Goal: Transaction & Acquisition: Purchase product/service

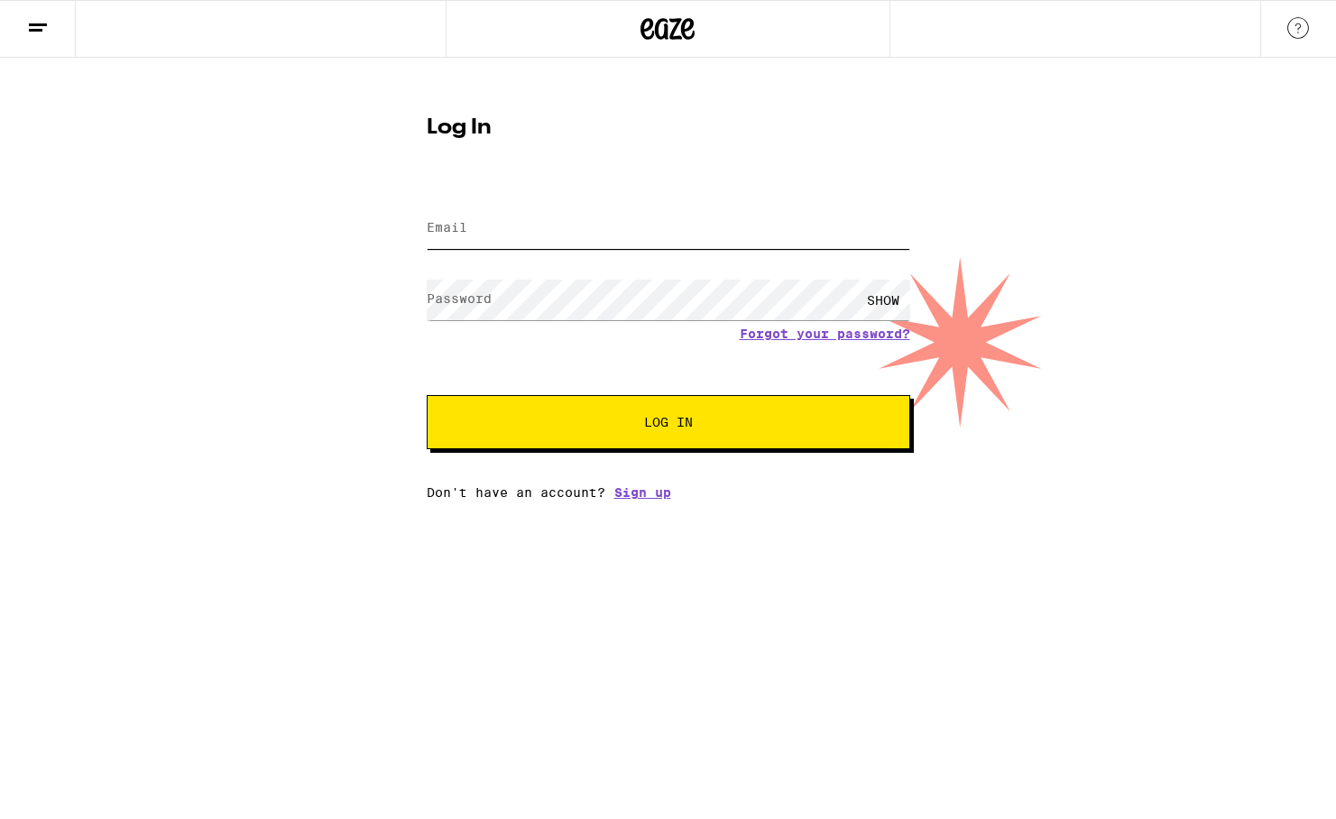
type input "[EMAIL_ADDRESS][DOMAIN_NAME]"
click at [667, 424] on button "Log In" at bounding box center [668, 422] width 483 height 54
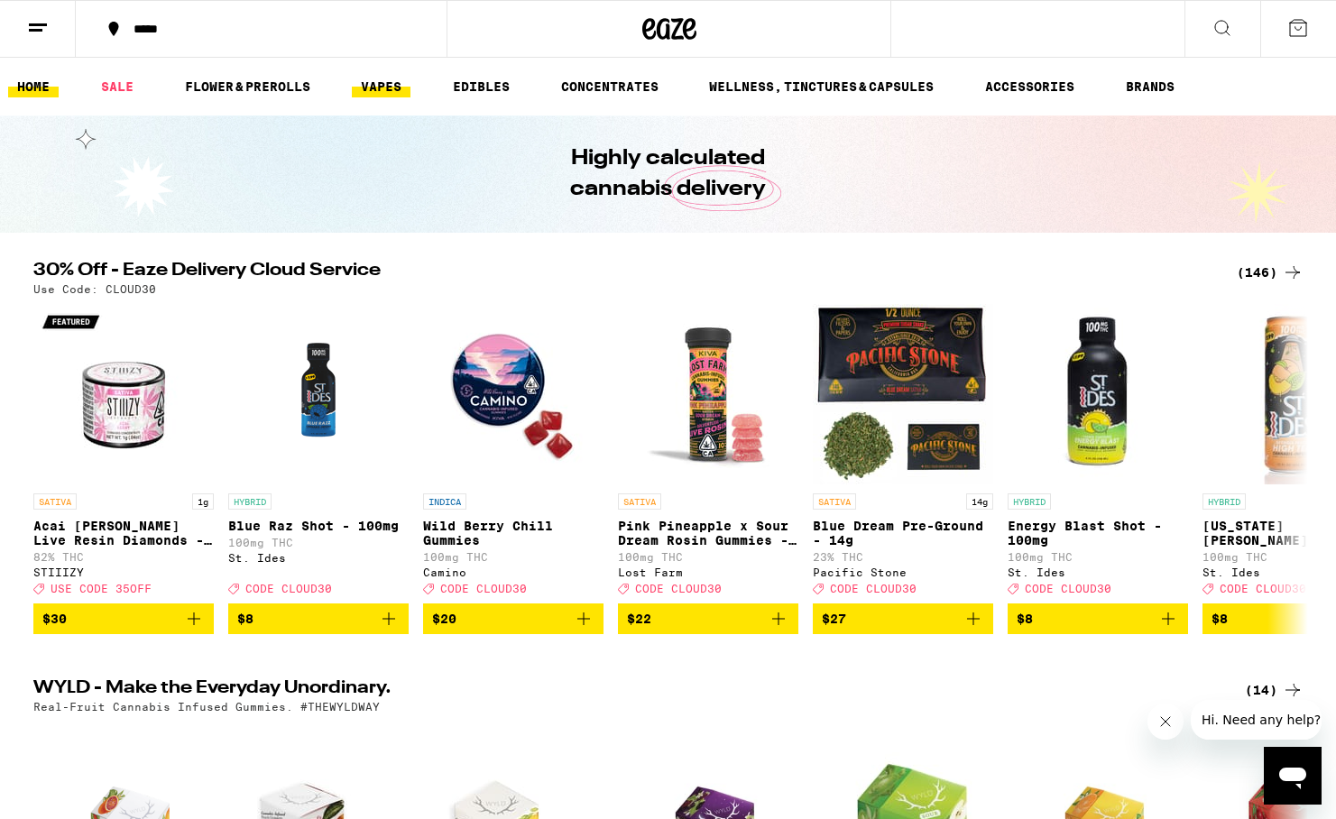
click at [388, 91] on link "VAPES" at bounding box center [381, 87] width 59 height 22
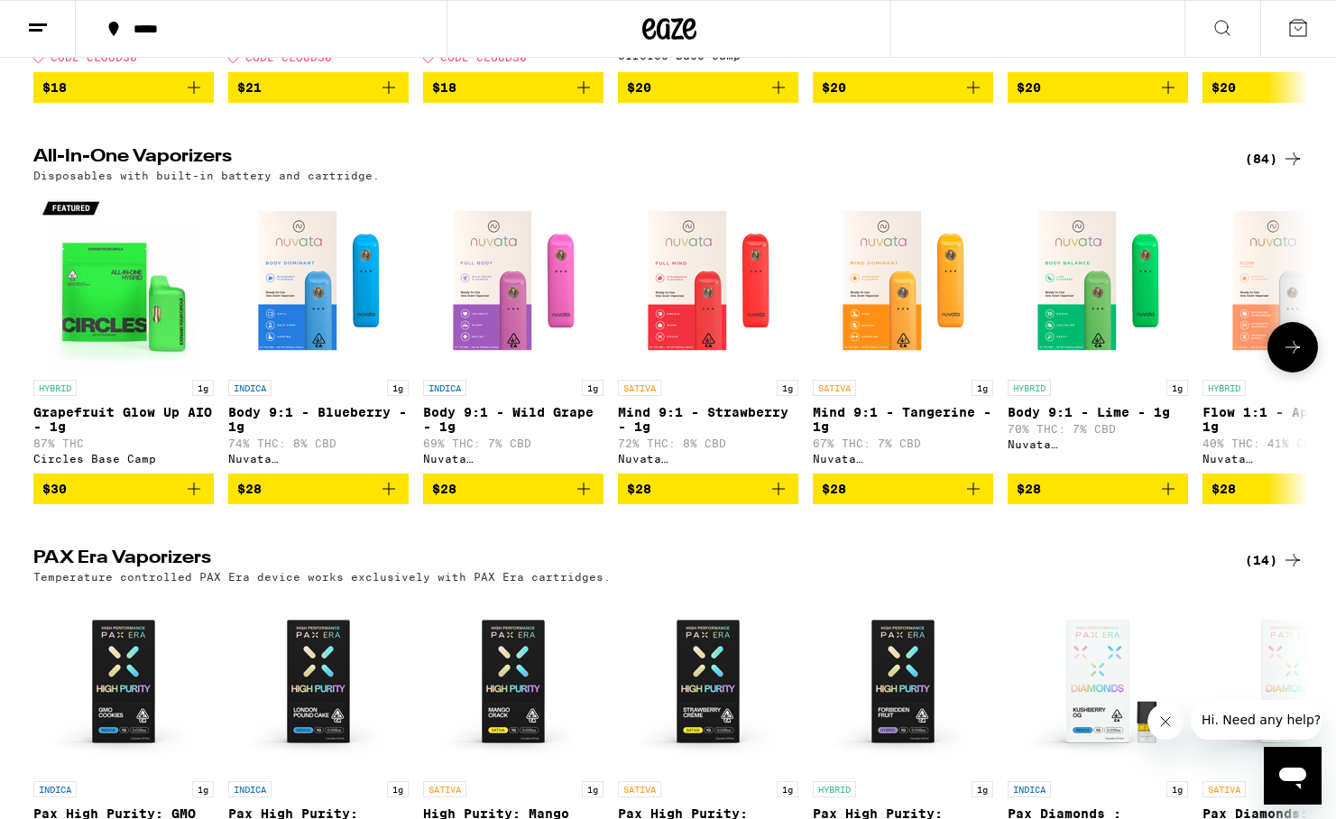
scroll to position [534, 0]
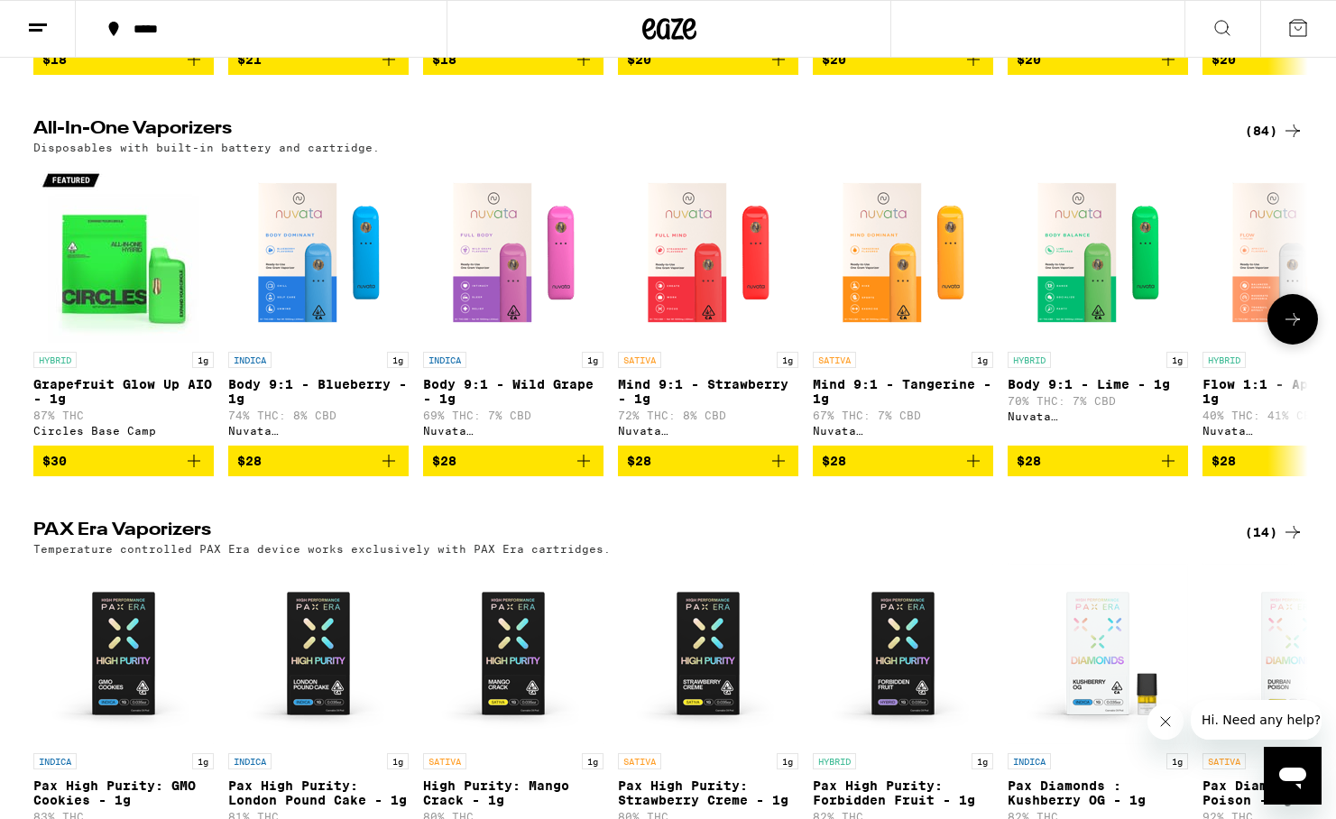
click at [975, 472] on icon "Add to bag" at bounding box center [973, 461] width 22 height 22
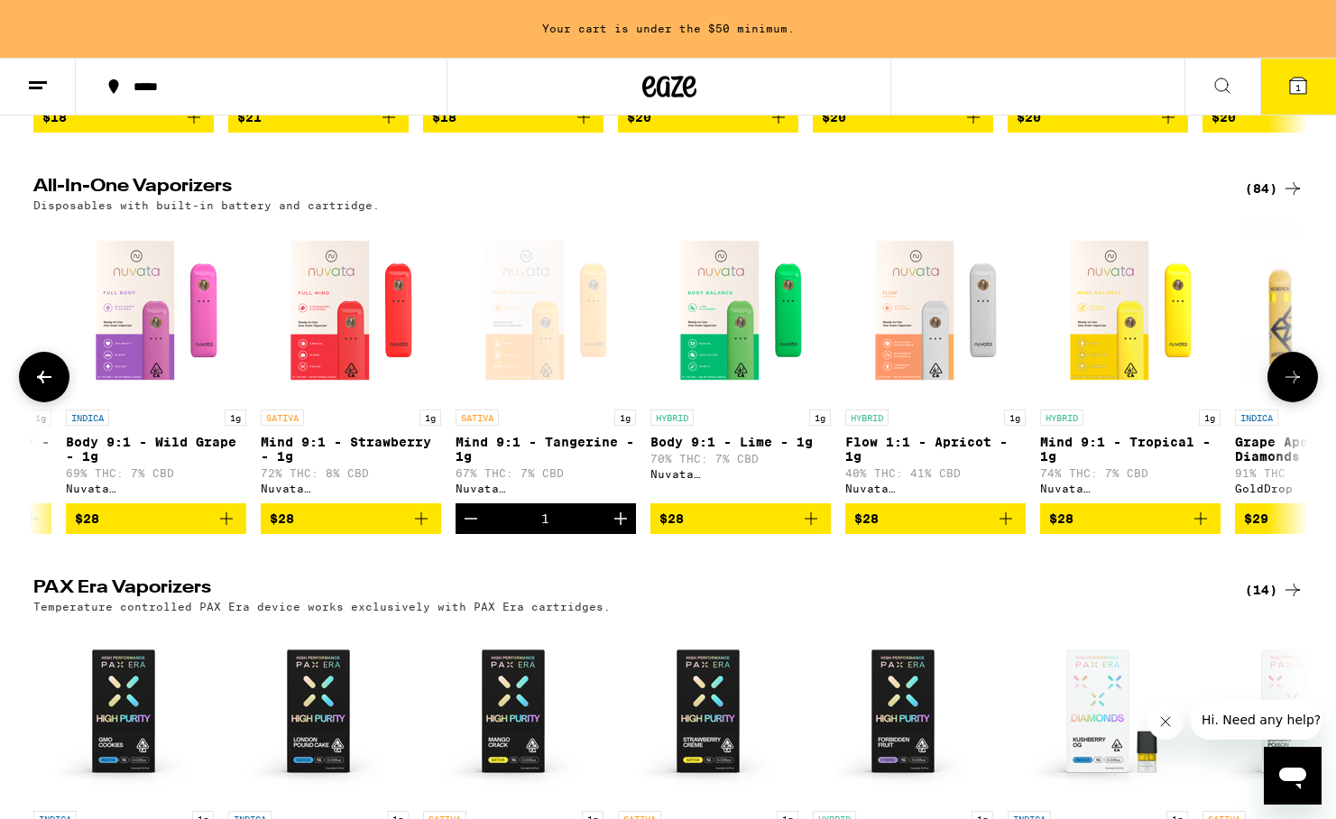
scroll to position [0, 360]
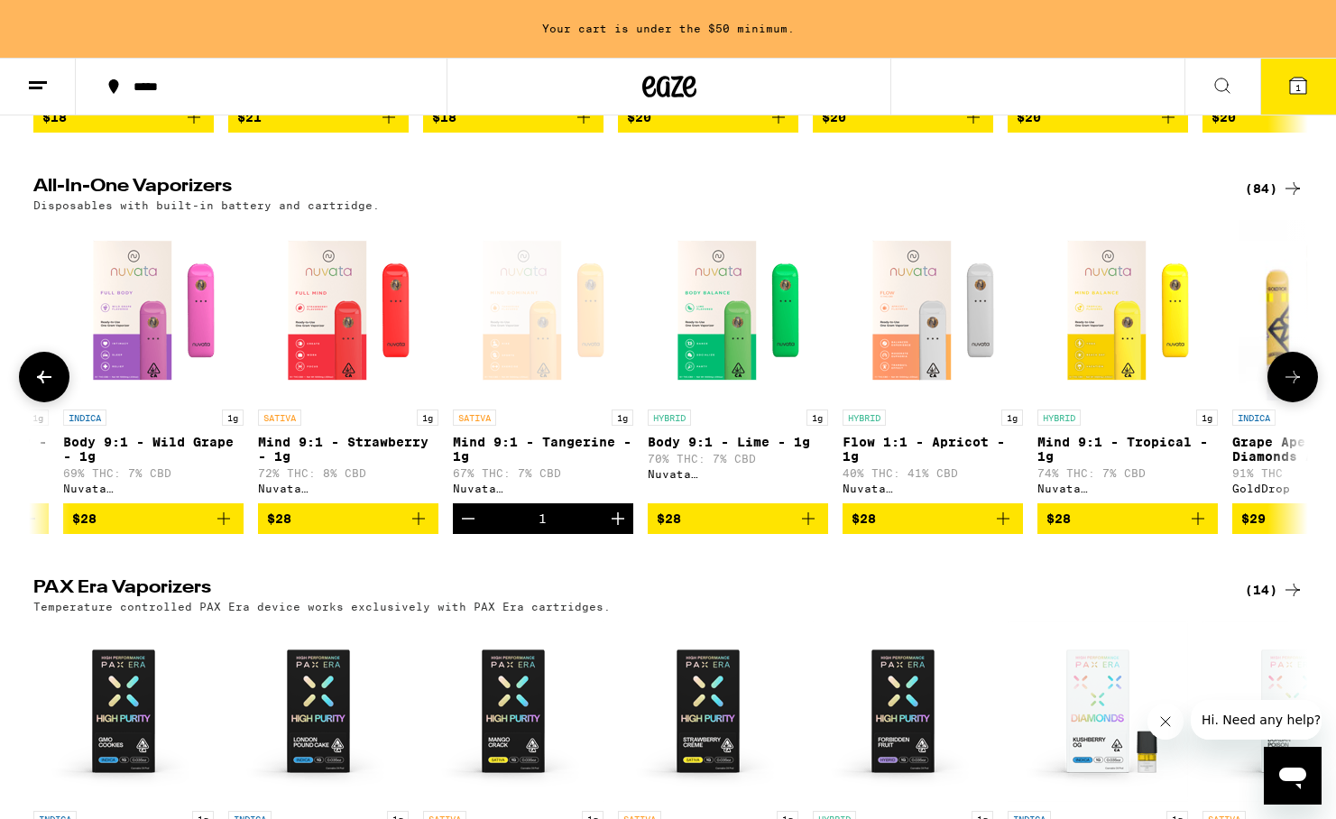
click at [1006, 529] on icon "Add to bag" at bounding box center [1003, 519] width 22 height 22
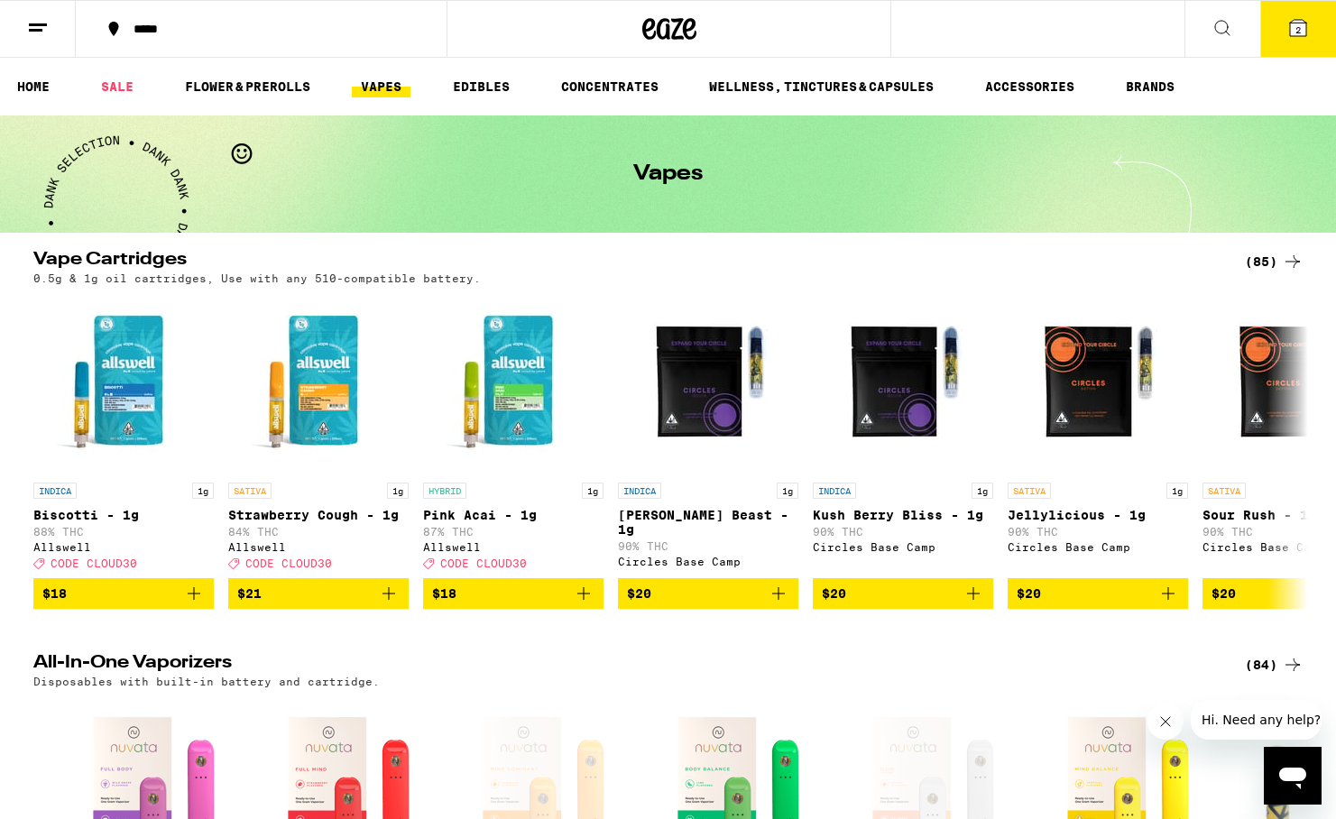
scroll to position [0, 0]
click at [1293, 20] on icon at bounding box center [1298, 28] width 16 height 16
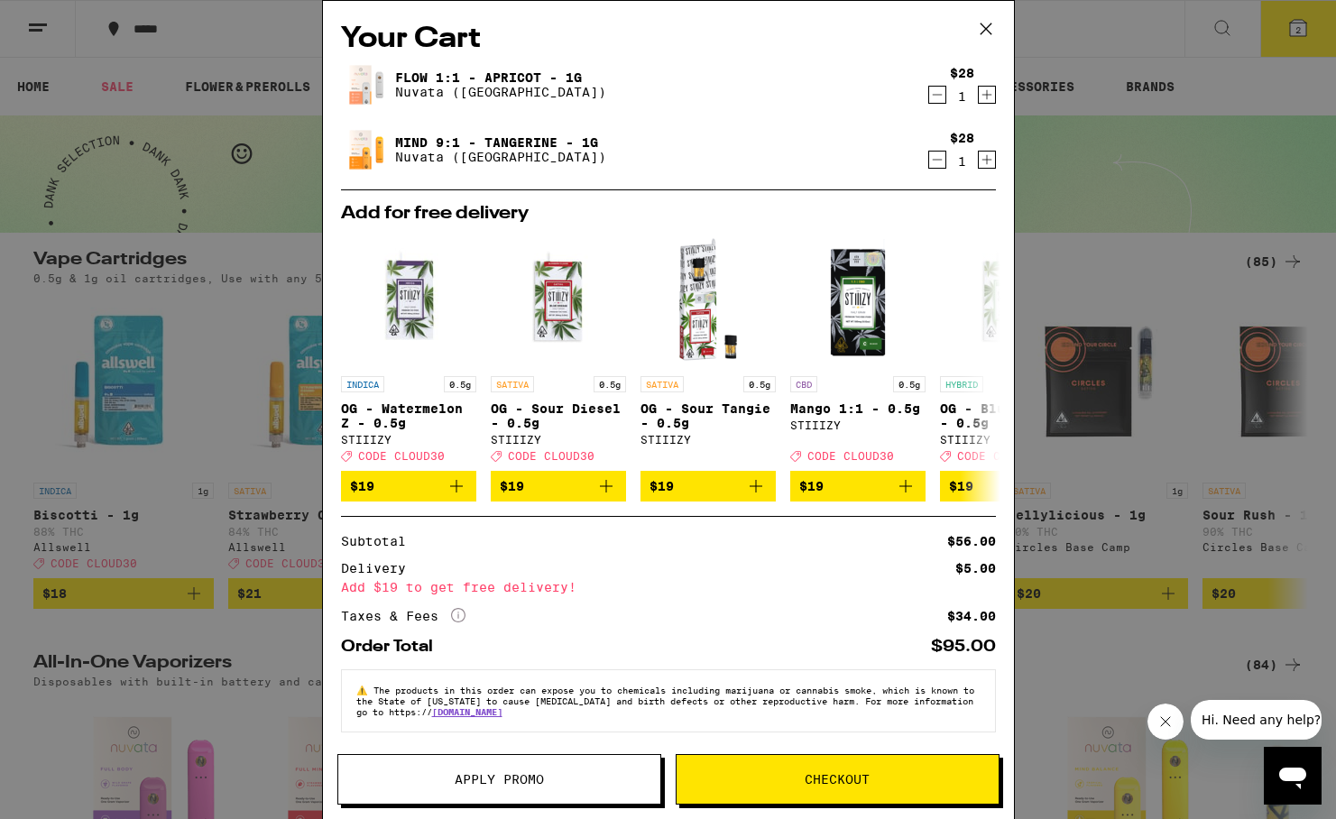
click at [789, 779] on span "Checkout" at bounding box center [837, 779] width 322 height 13
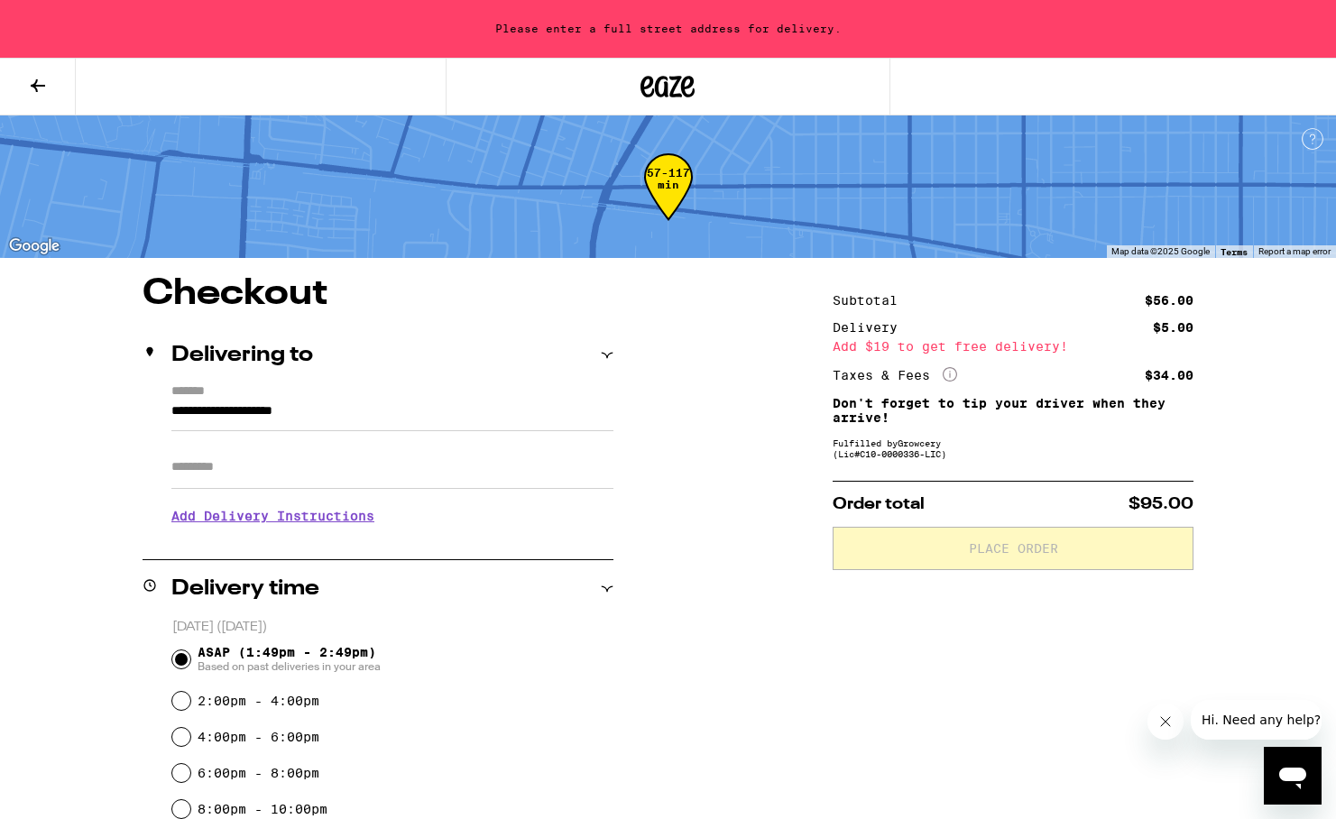
click at [389, 411] on input "**********" at bounding box center [392, 415] width 442 height 31
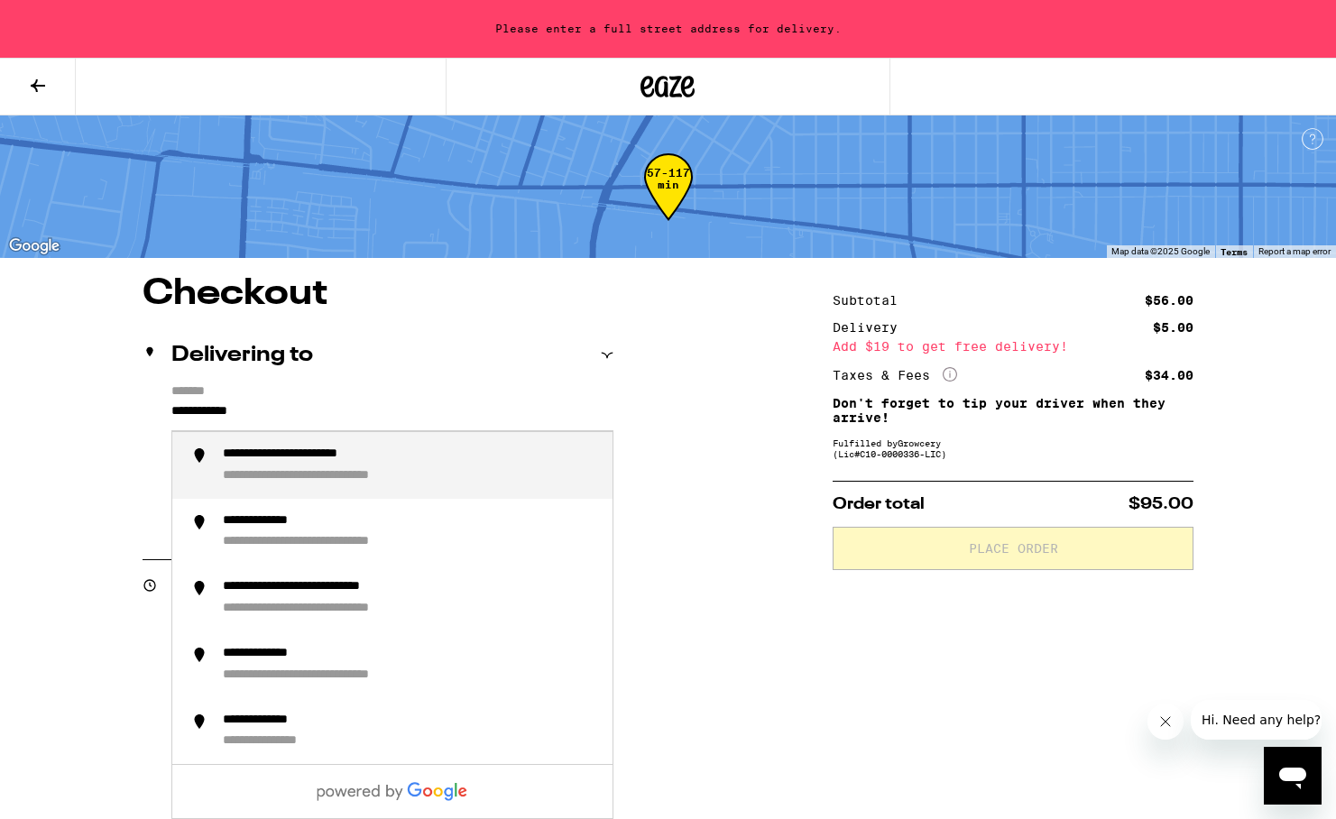
drag, startPoint x: 389, startPoint y: 411, endPoint x: 363, endPoint y: 473, distance: 67.5
click at [363, 473] on div "**********" at bounding box center [353, 476] width 261 height 16
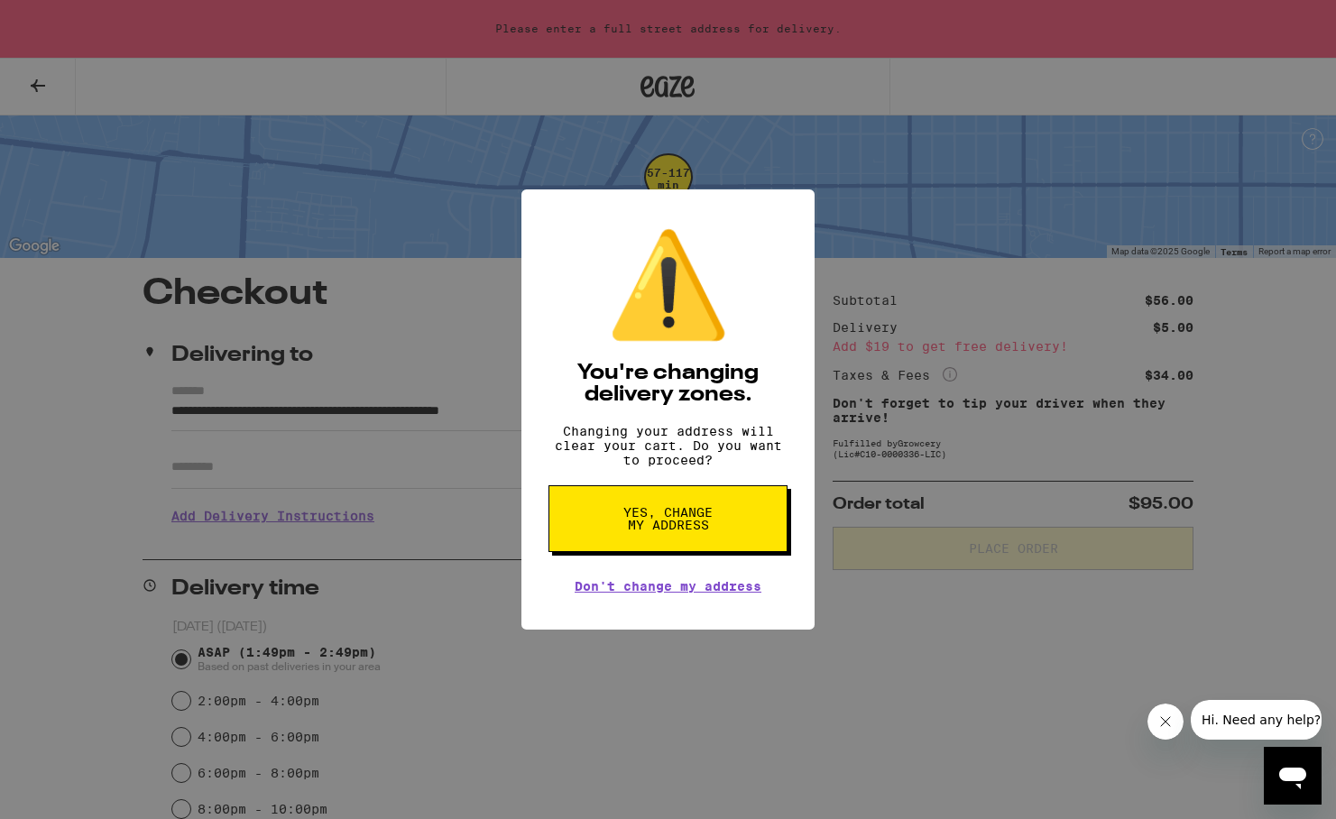
click at [662, 524] on span "Yes, change my address" at bounding box center [667, 518] width 93 height 25
type input "**********"
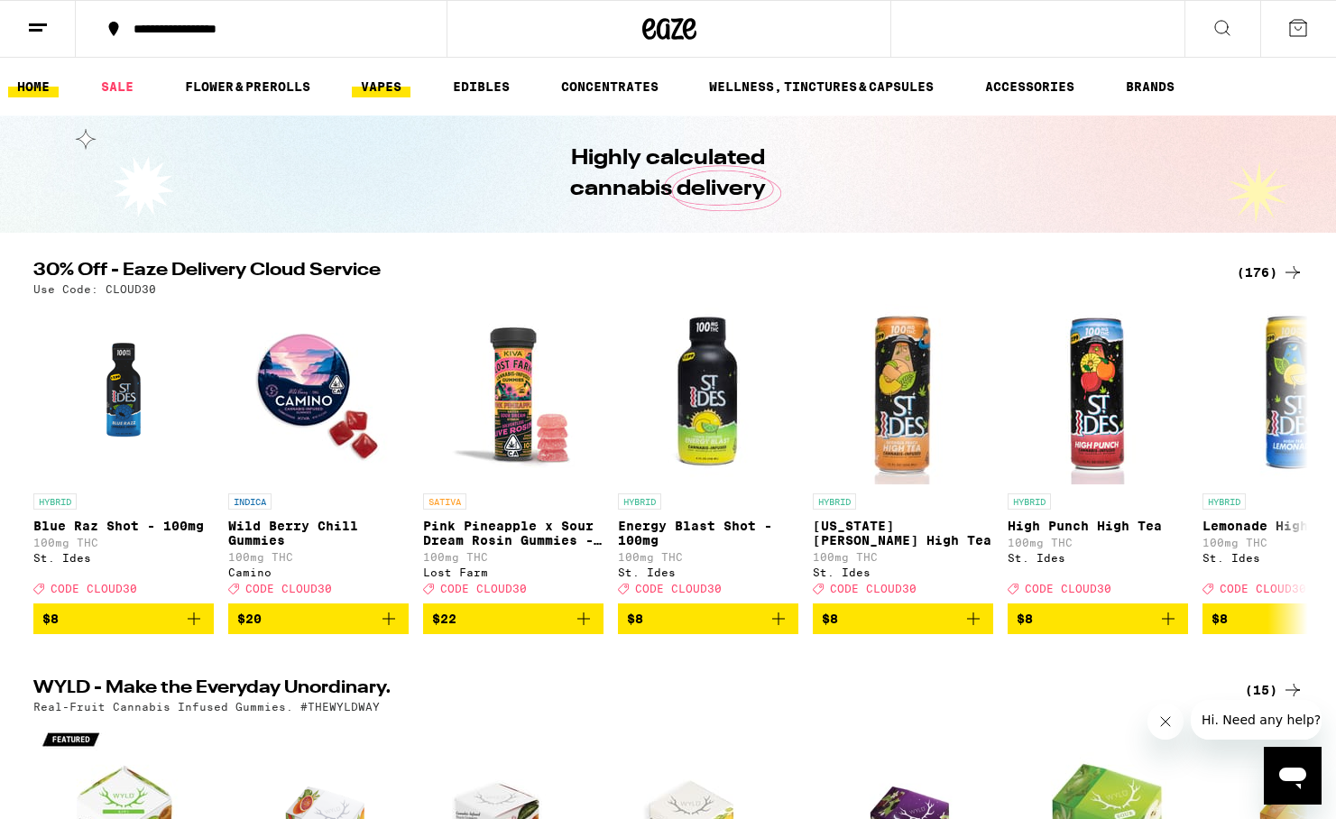
click at [393, 87] on link "VAPES" at bounding box center [381, 87] width 59 height 22
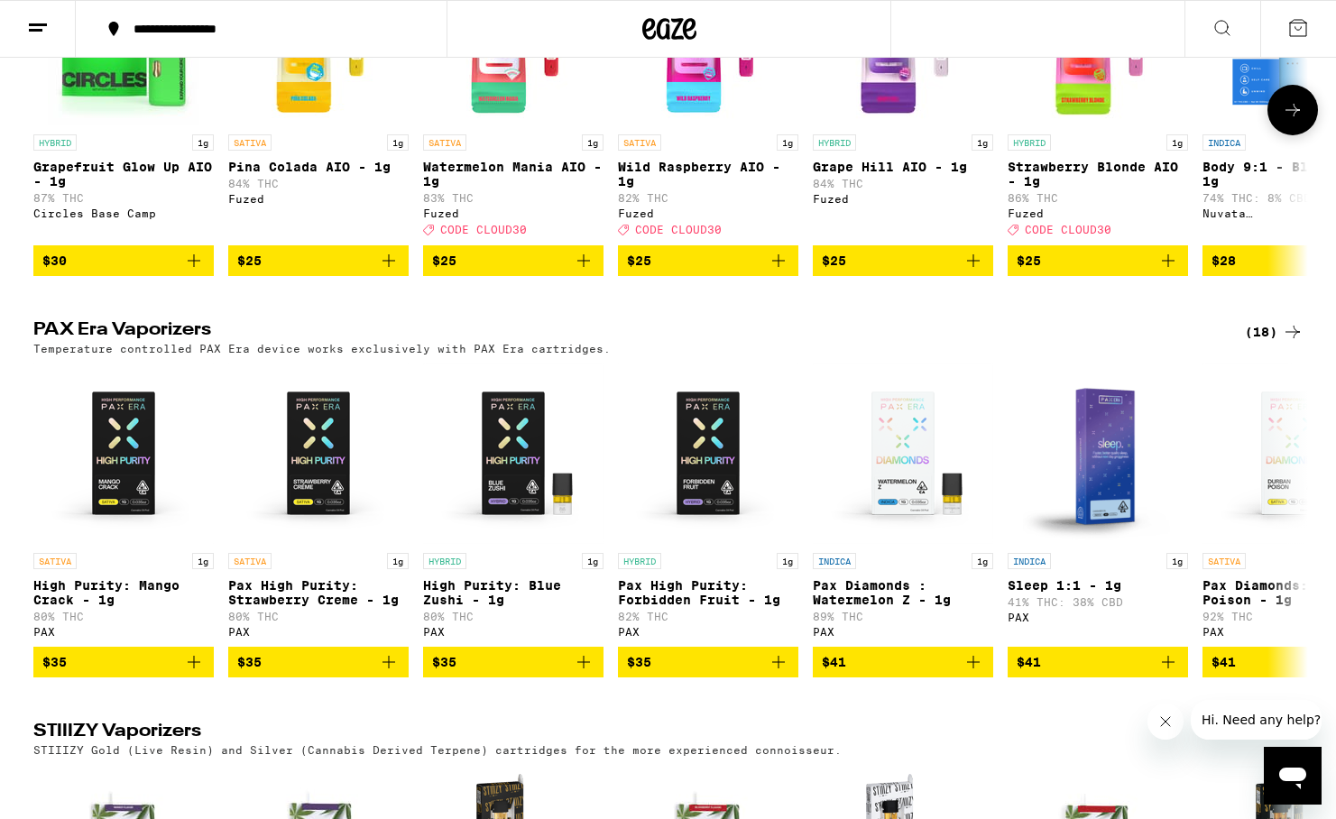
scroll to position [329, 0]
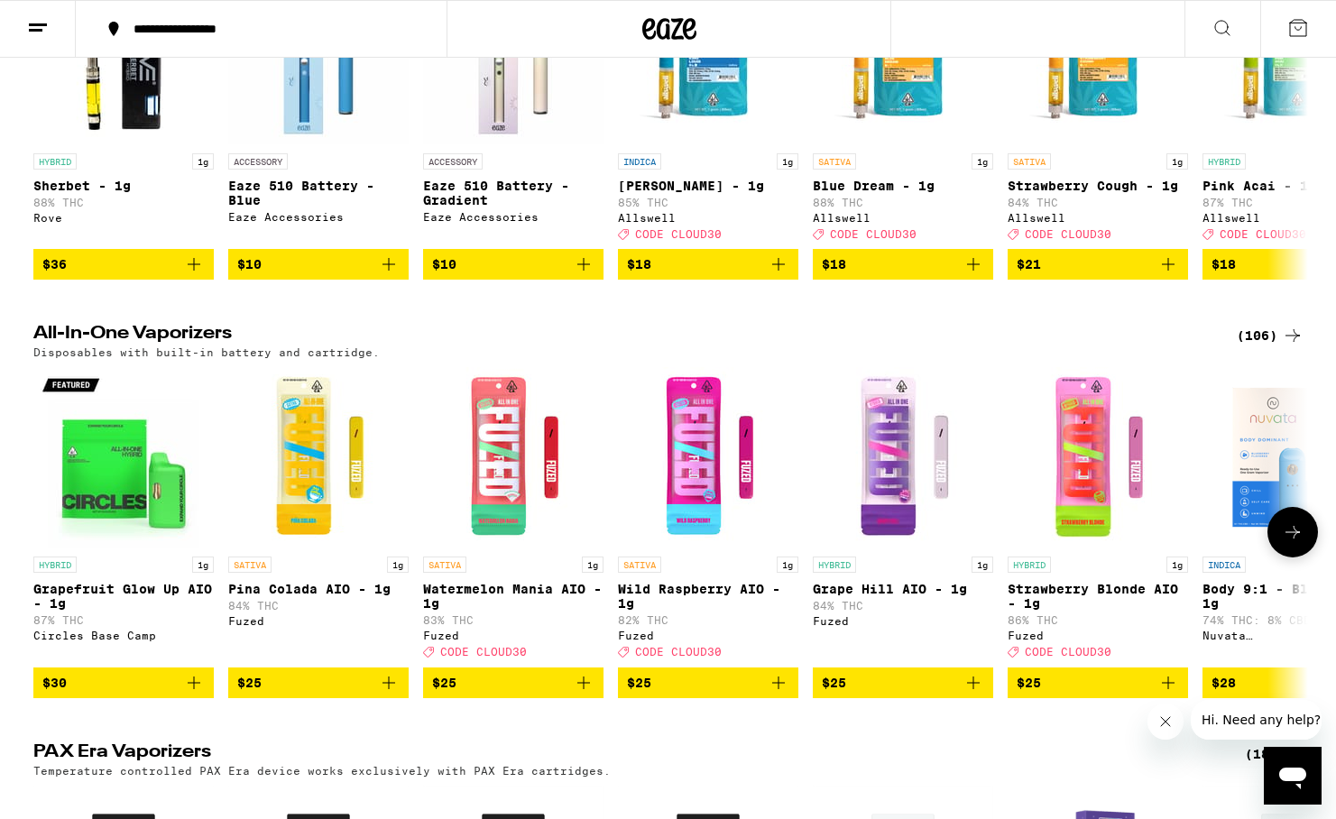
click at [1286, 543] on icon at bounding box center [1292, 532] width 22 height 22
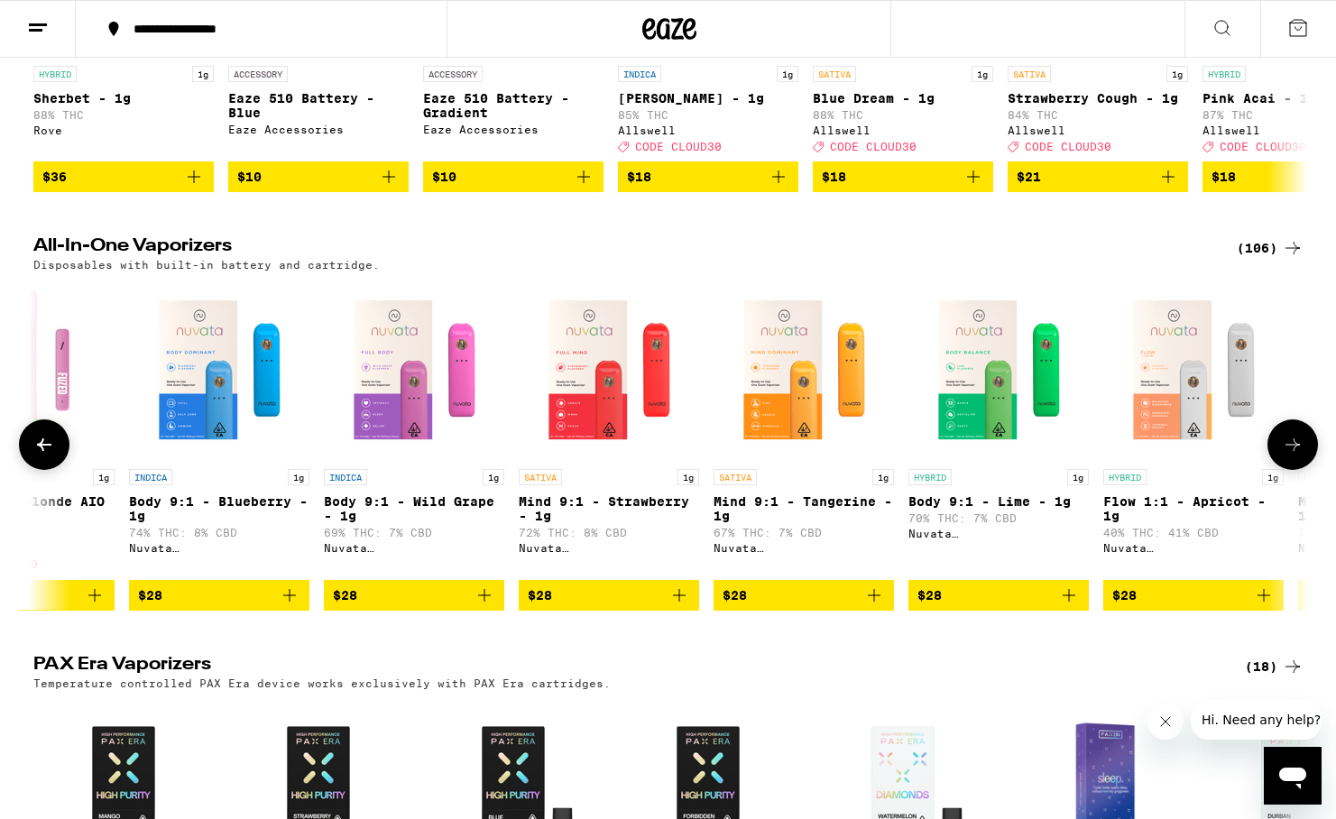
scroll to position [418, 0]
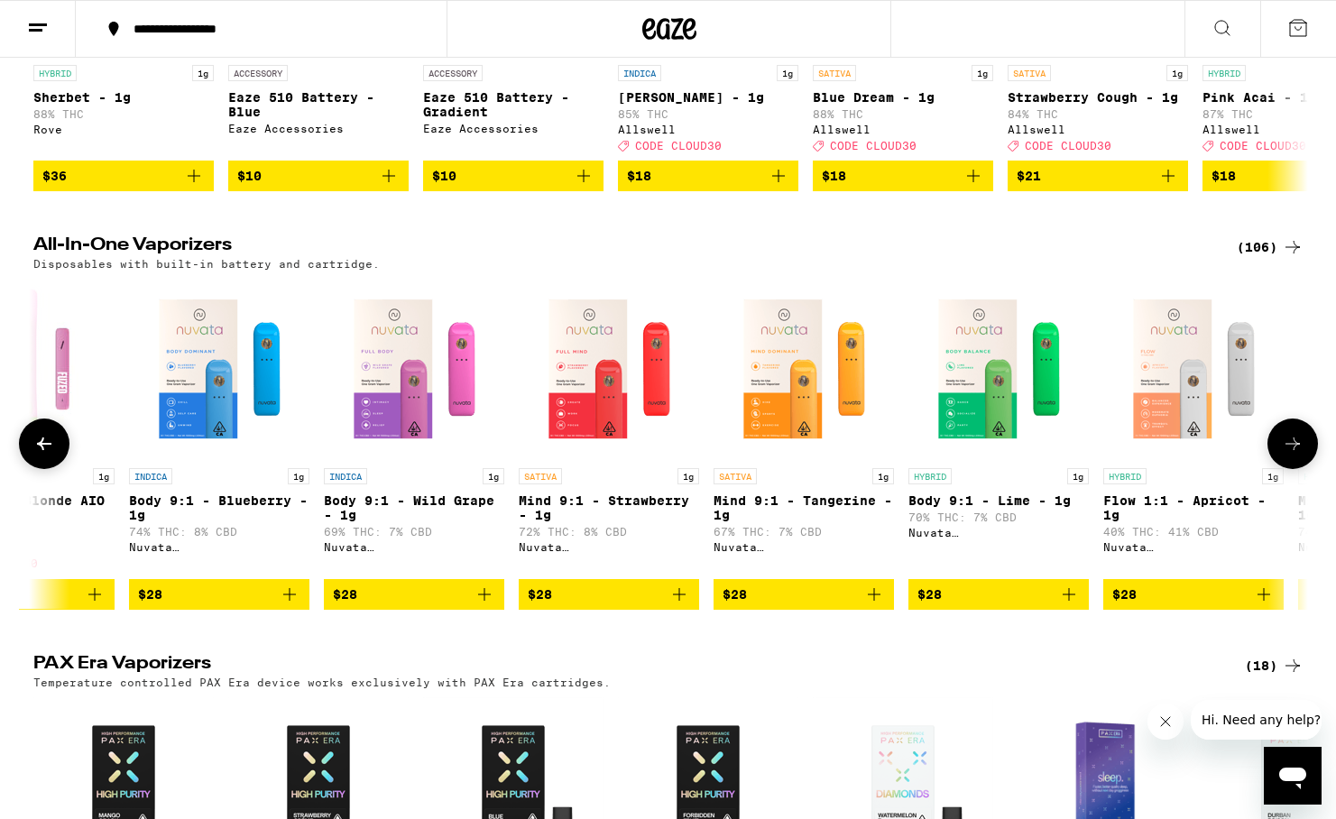
click at [1271, 605] on icon "Add to bag" at bounding box center [1264, 594] width 22 height 22
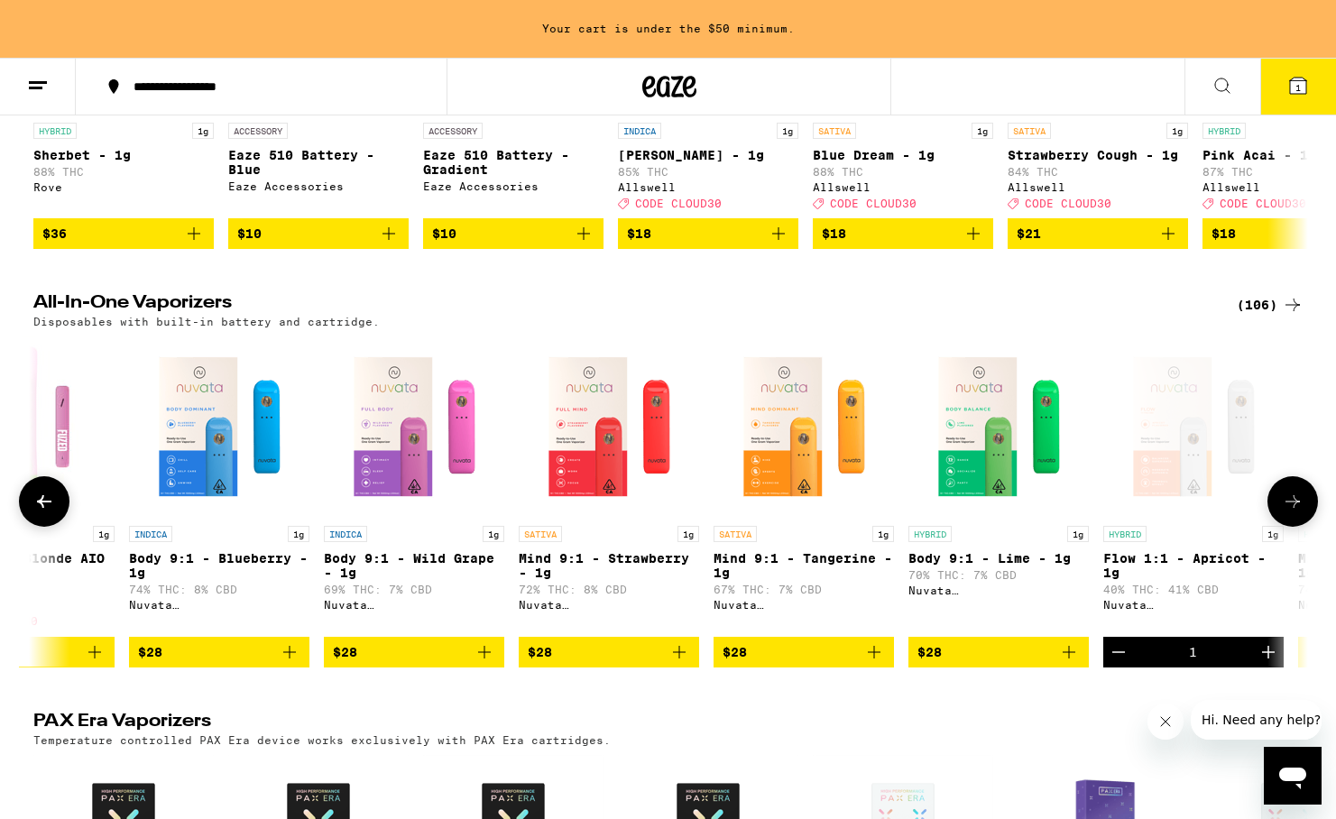
click at [880, 663] on icon "Add to bag" at bounding box center [874, 652] width 22 height 22
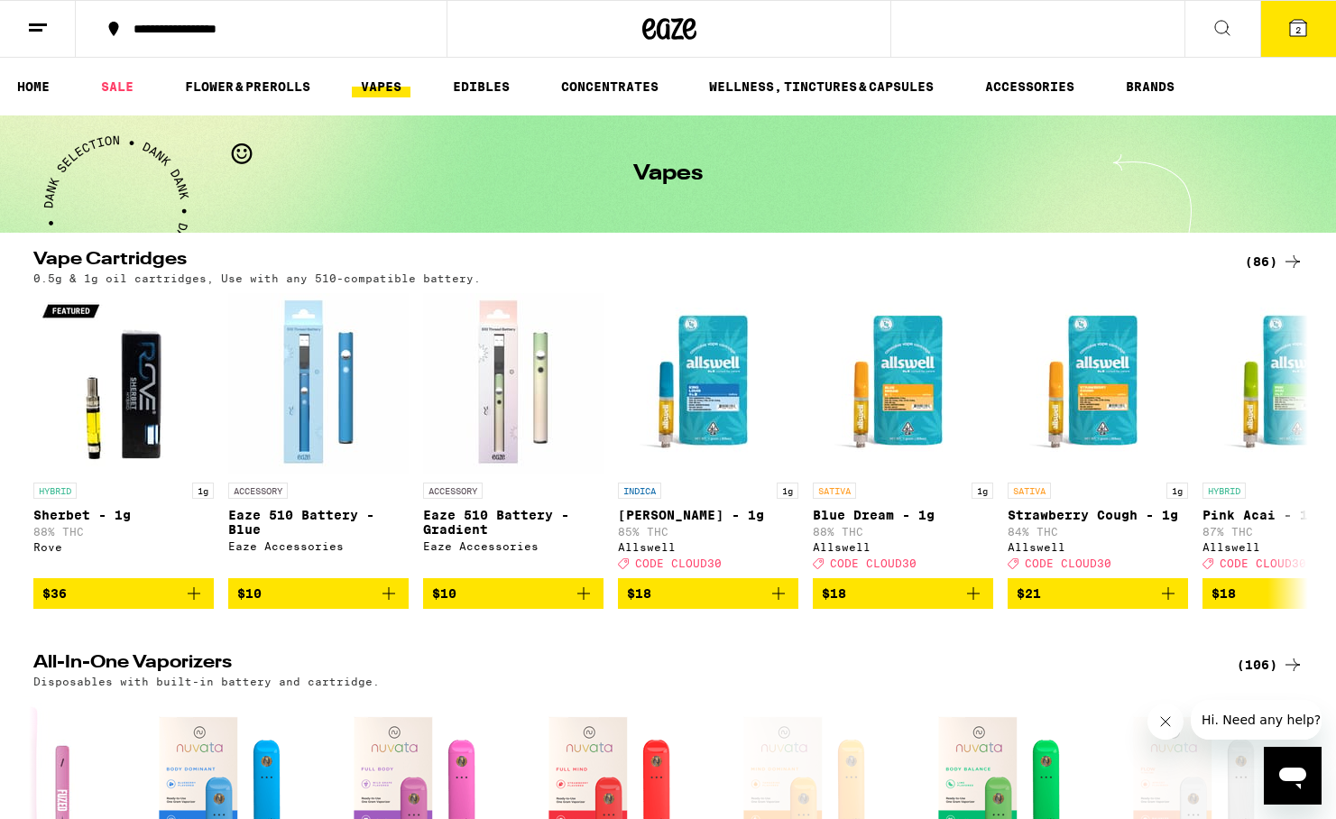
scroll to position [0, 0]
click at [464, 82] on link "EDIBLES" at bounding box center [481, 87] width 75 height 22
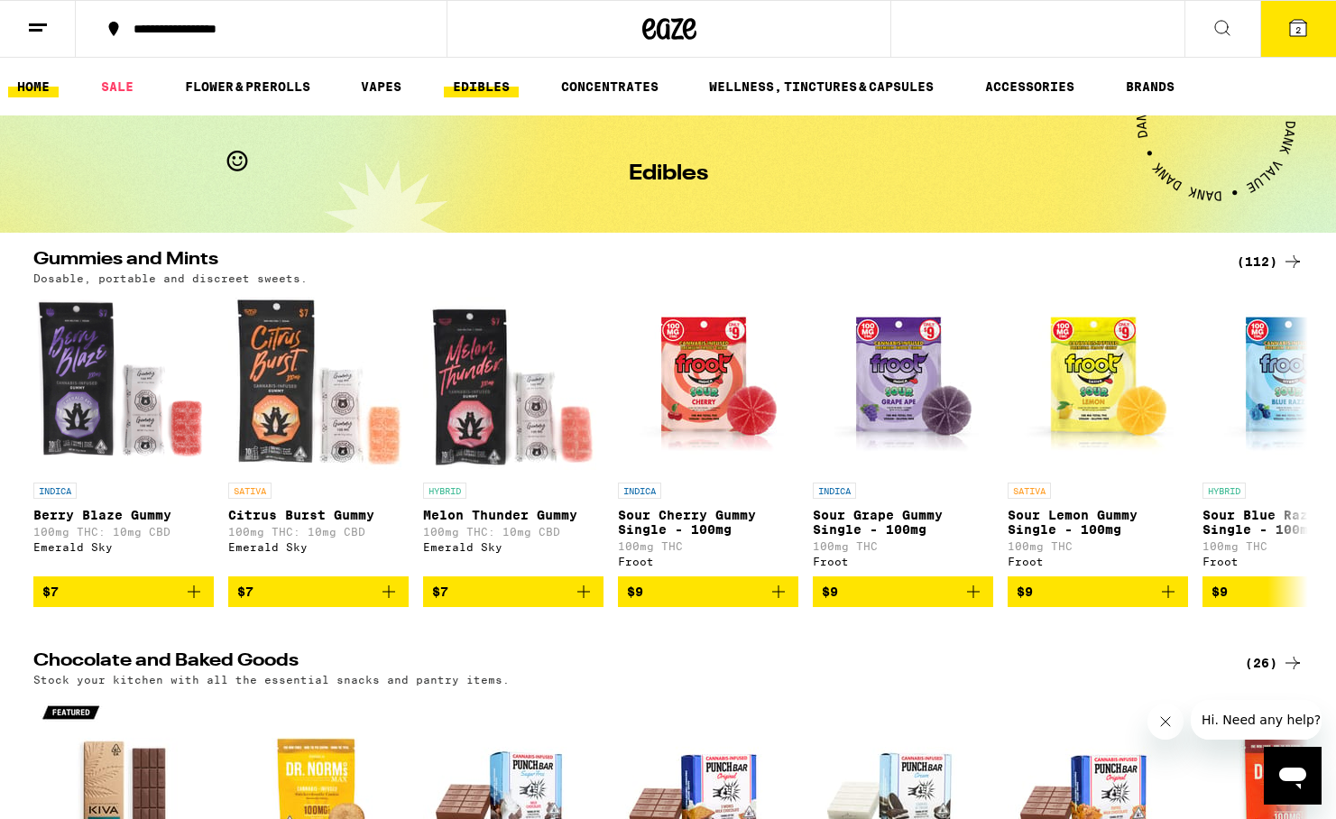
click at [31, 86] on link "HOME" at bounding box center [33, 87] width 51 height 22
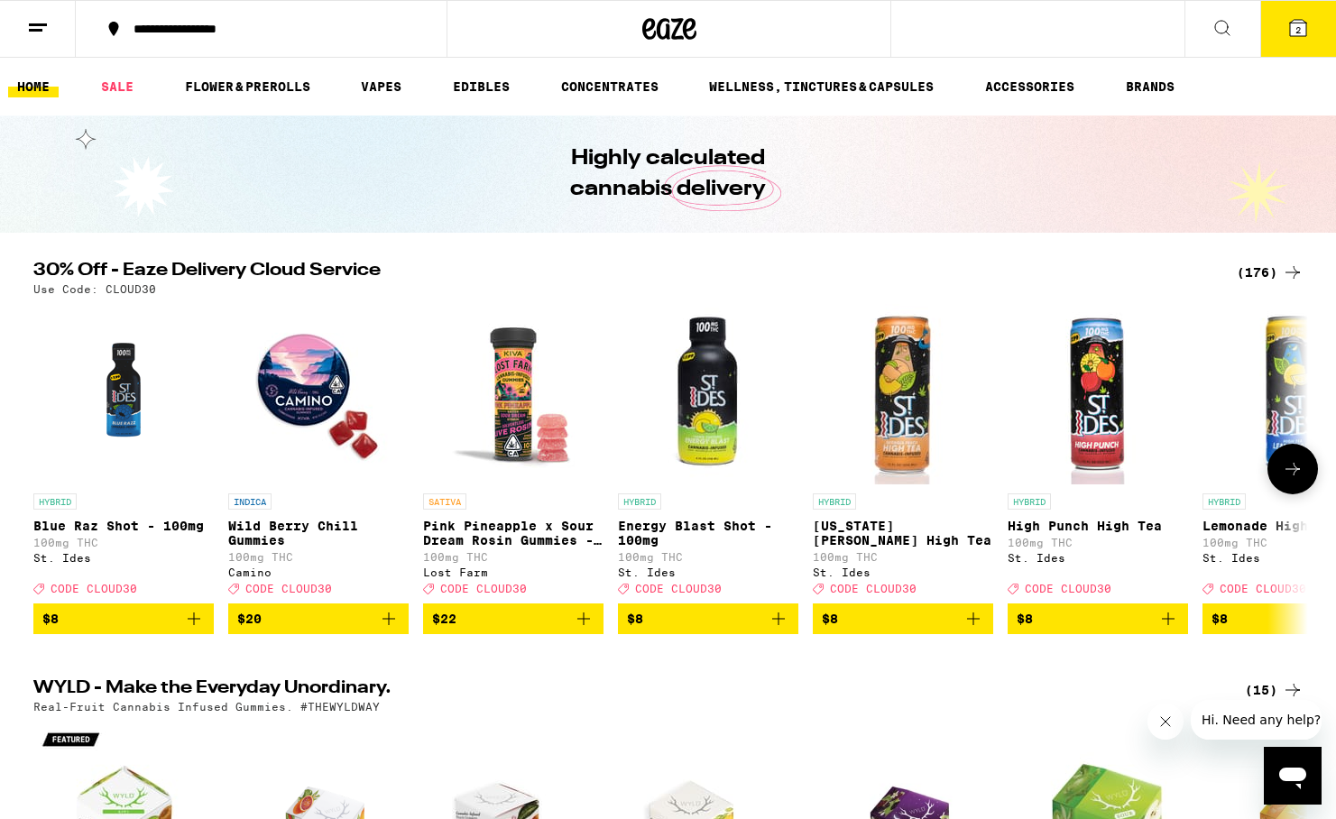
click at [387, 625] on icon "Add to bag" at bounding box center [389, 619] width 22 height 22
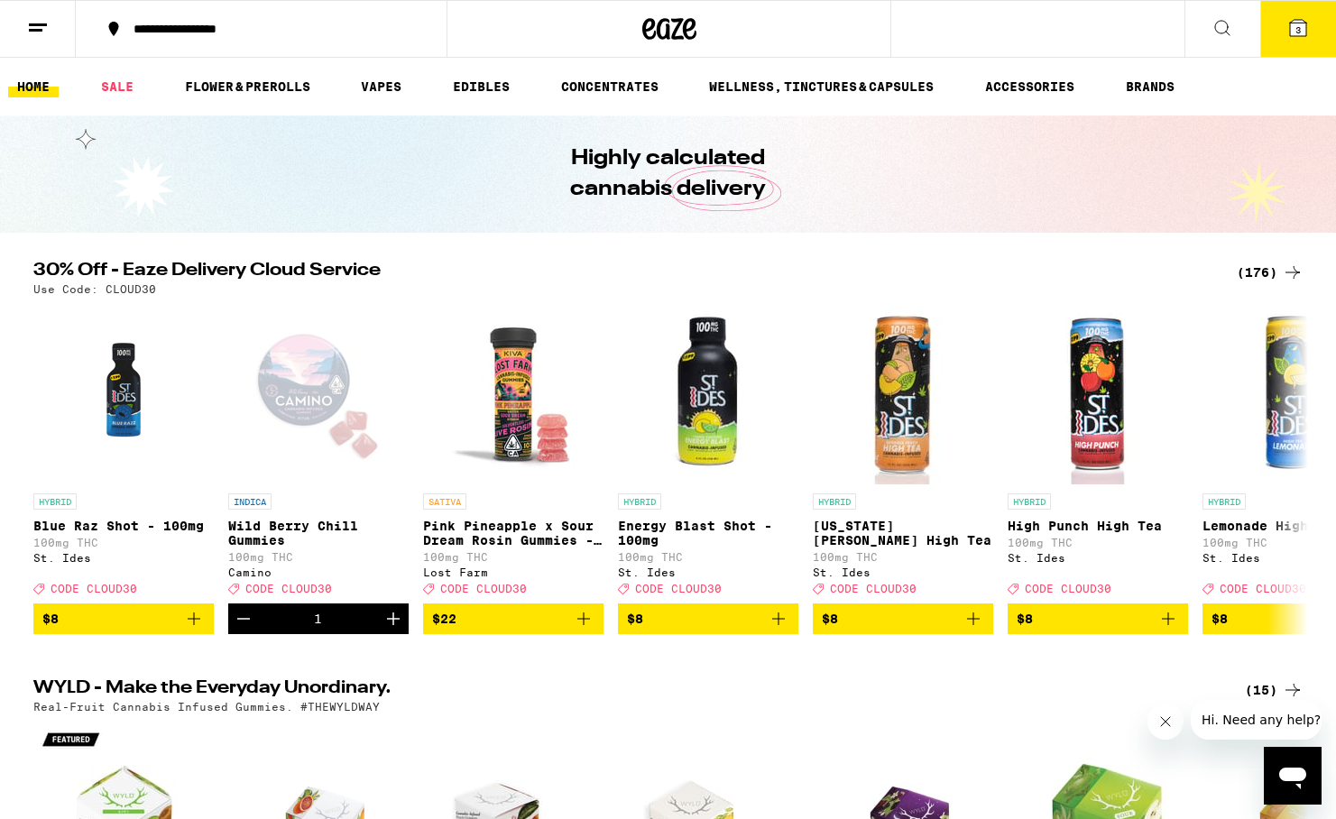
click at [1302, 23] on icon at bounding box center [1298, 28] width 16 height 16
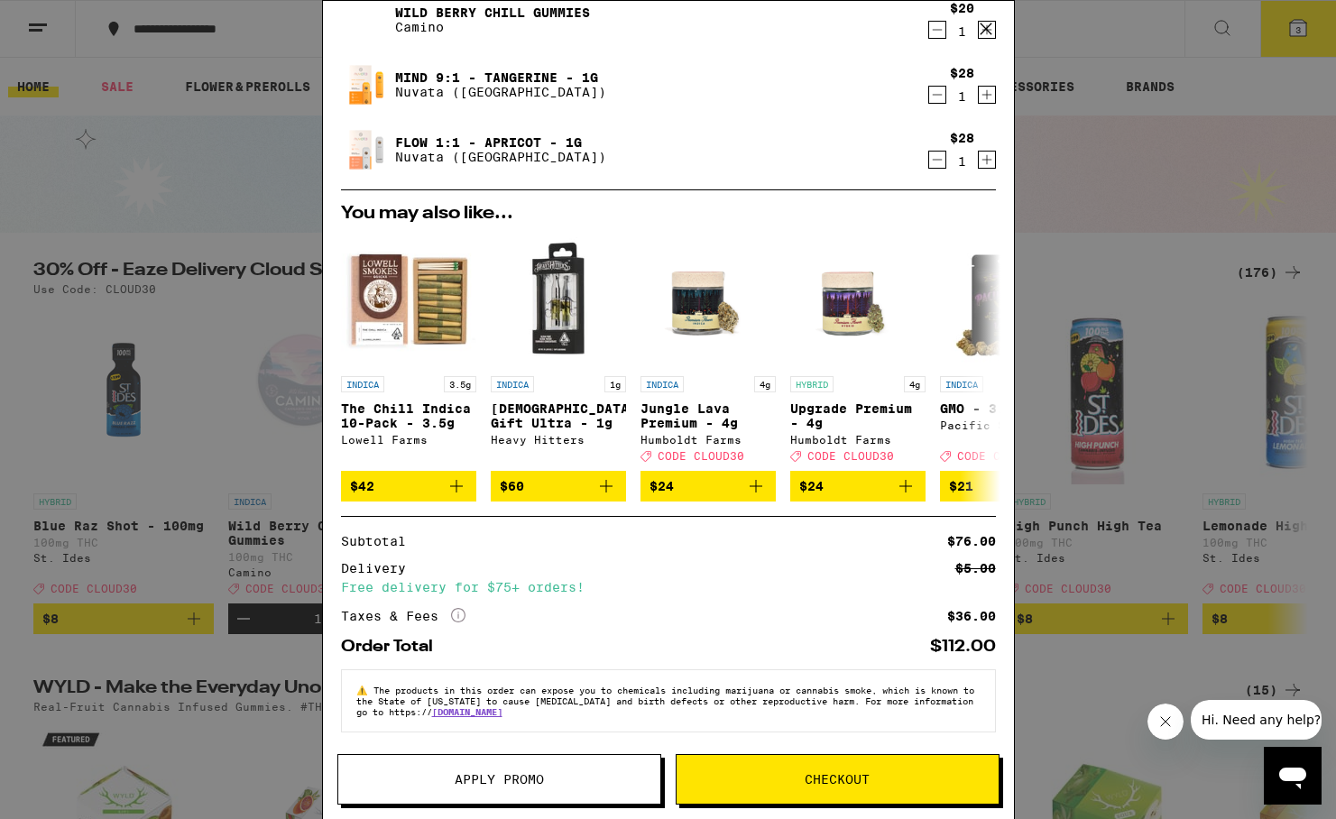
scroll to position [78, 0]
click at [832, 787] on button "Checkout" at bounding box center [837, 779] width 324 height 51
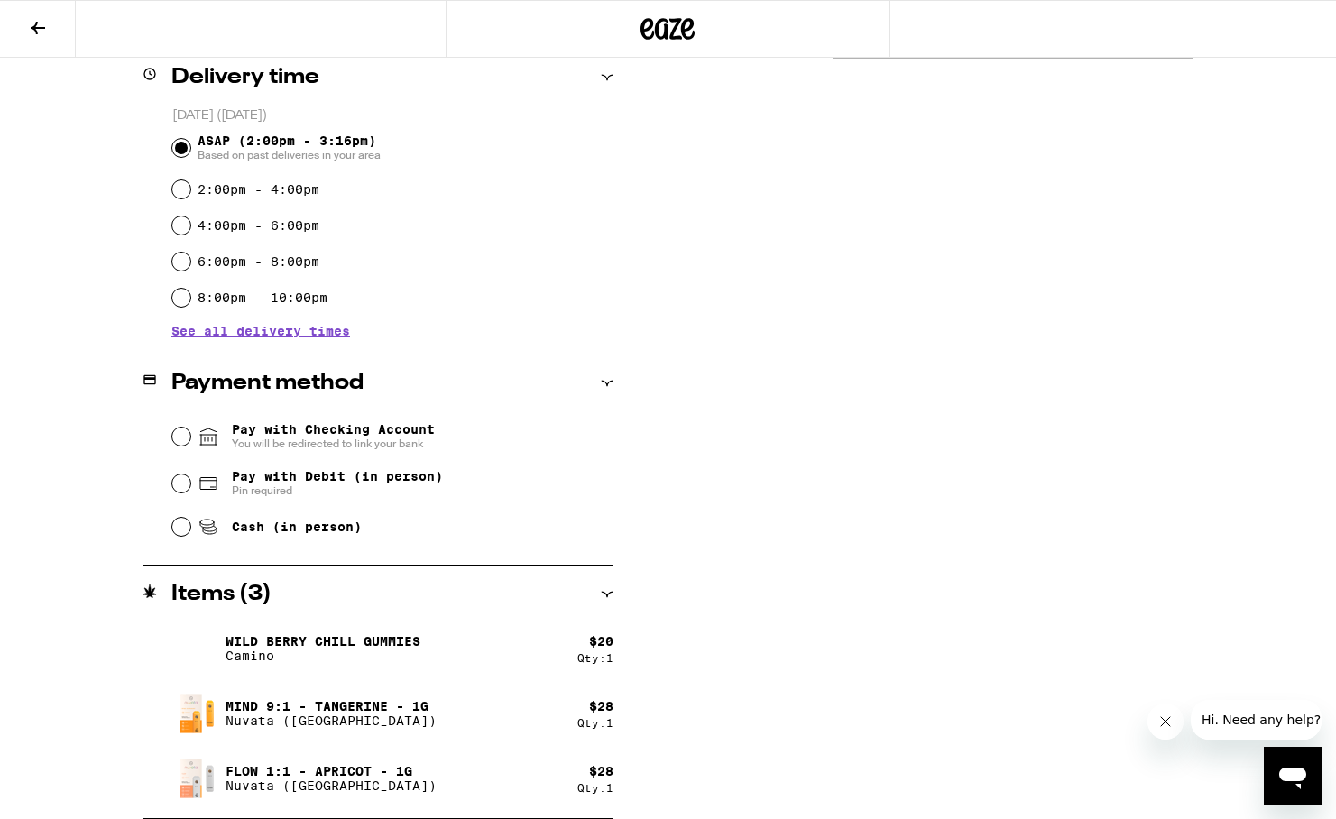
scroll to position [454, 0]
click at [179, 437] on input "Pay with Checking Account You will be redirected to link your bank" at bounding box center [181, 436] width 18 height 18
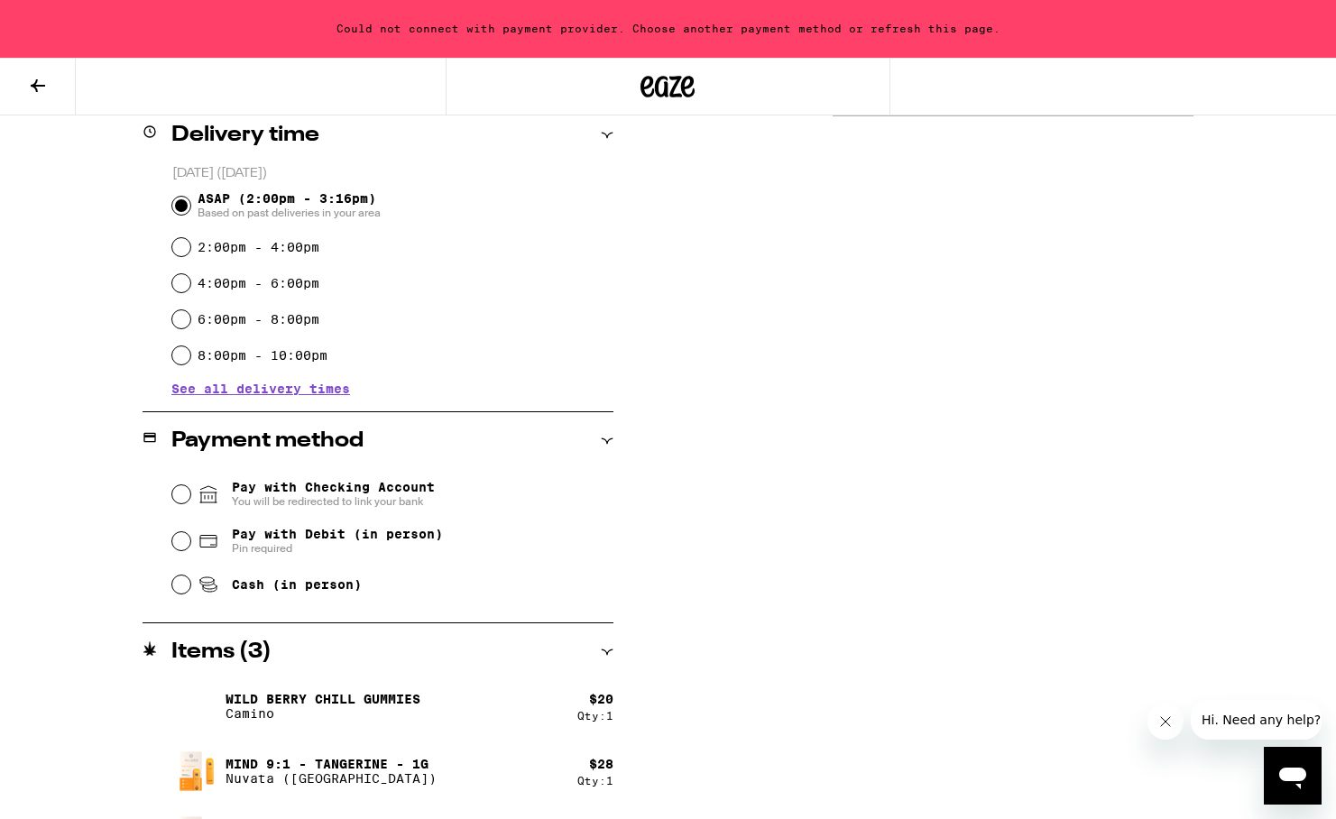
click at [179, 544] on input "Pay with Debit (in person) Pin required" at bounding box center [181, 541] width 18 height 18
radio input "true"
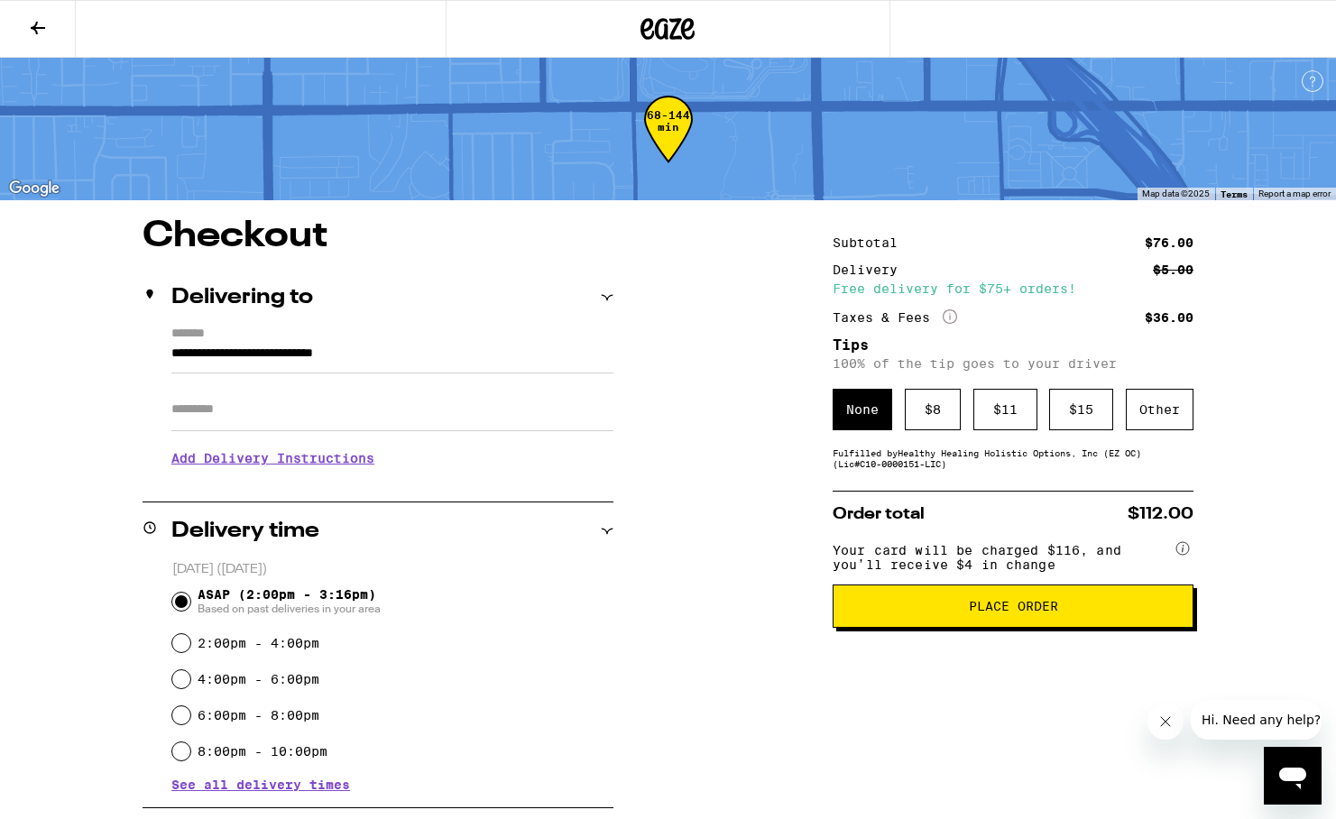
scroll to position [0, 0]
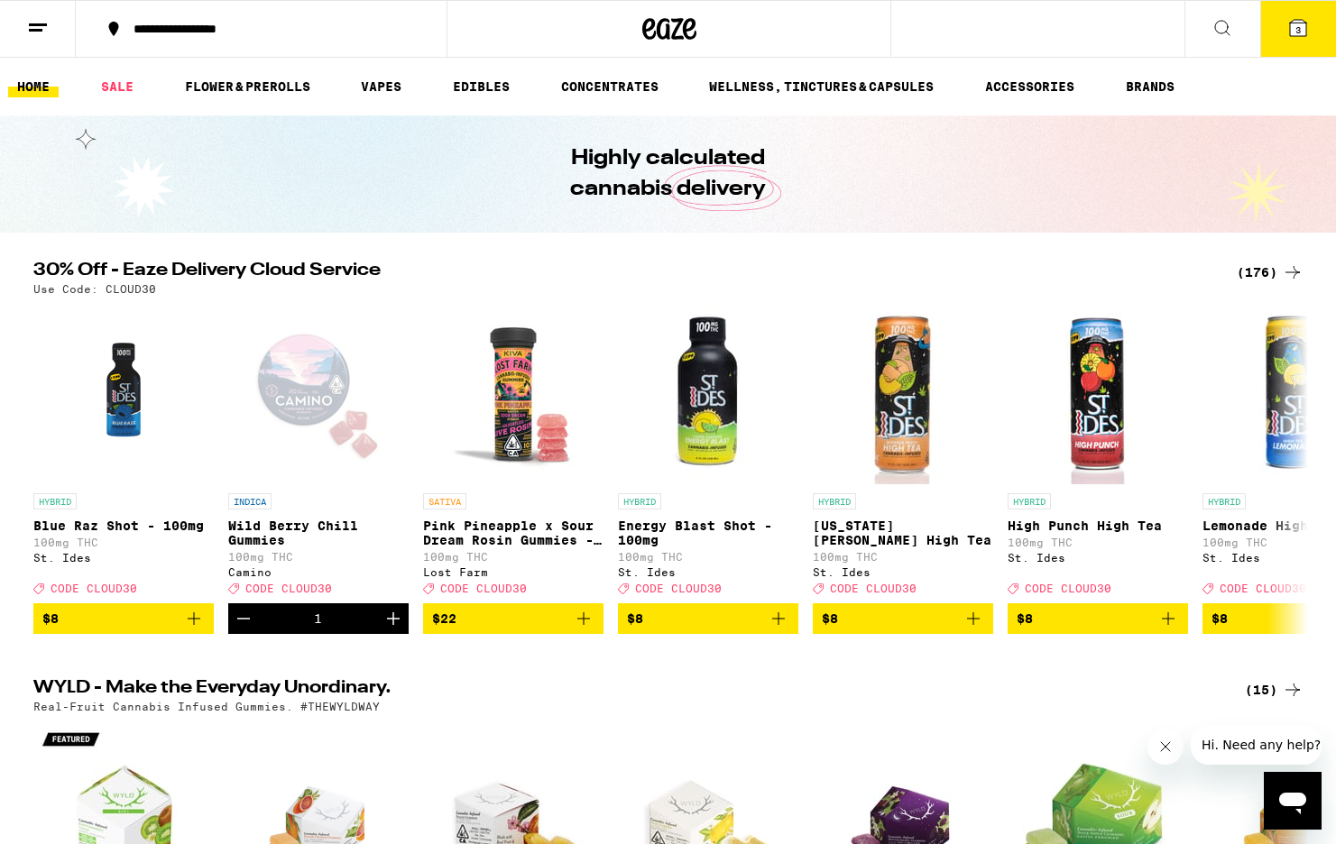
click at [1314, 39] on button "3" at bounding box center [1298, 29] width 76 height 56
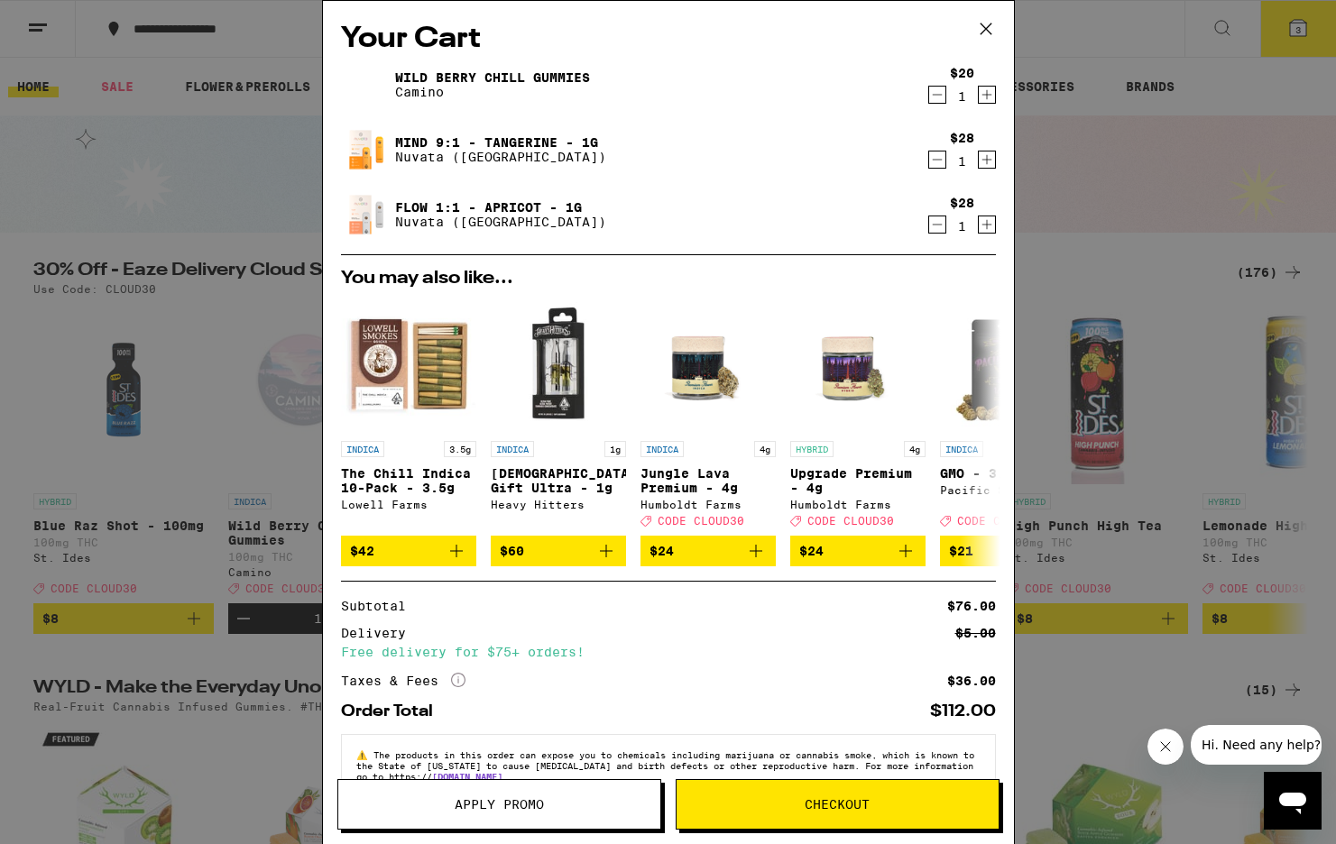
click at [868, 798] on span "Checkout" at bounding box center [836, 804] width 65 height 13
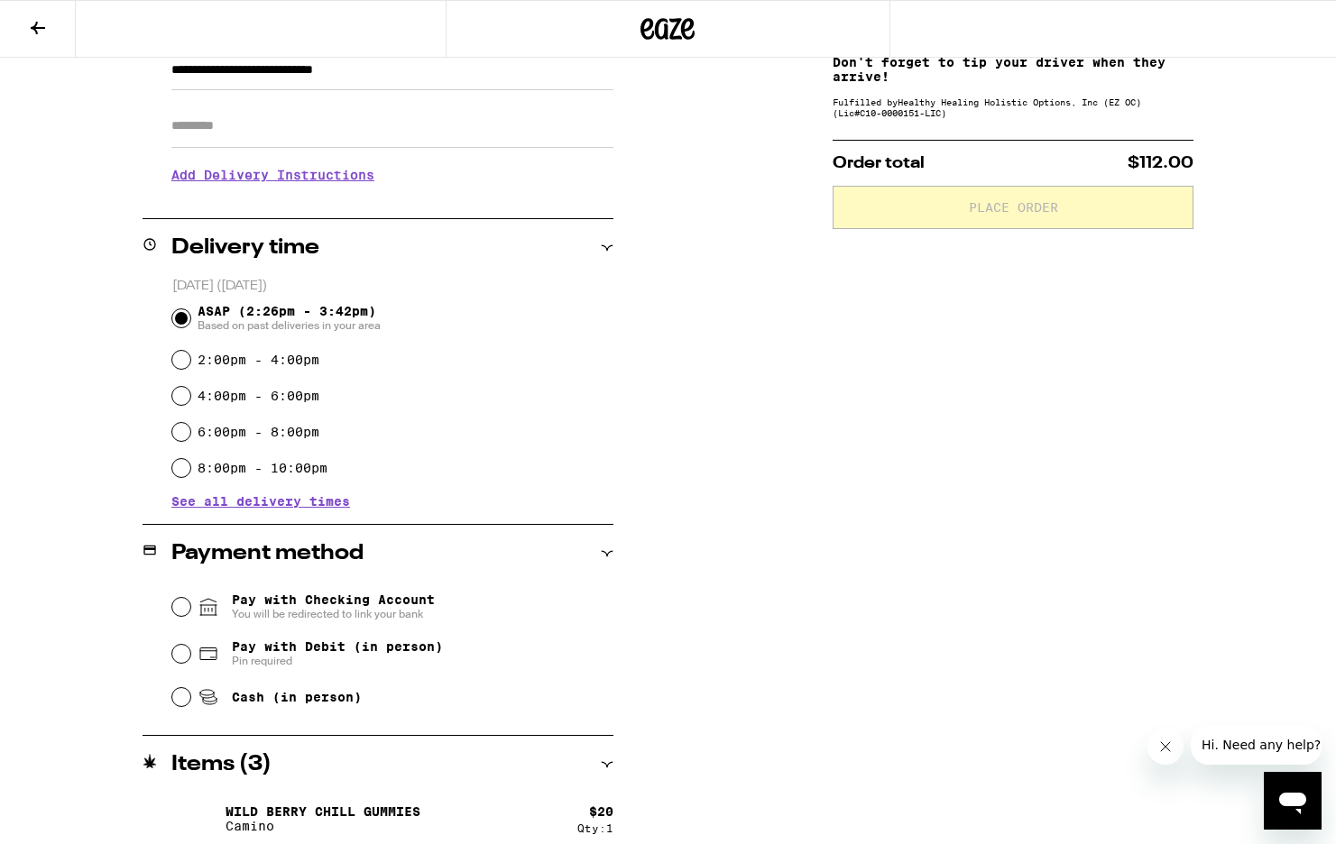
scroll to position [280, 0]
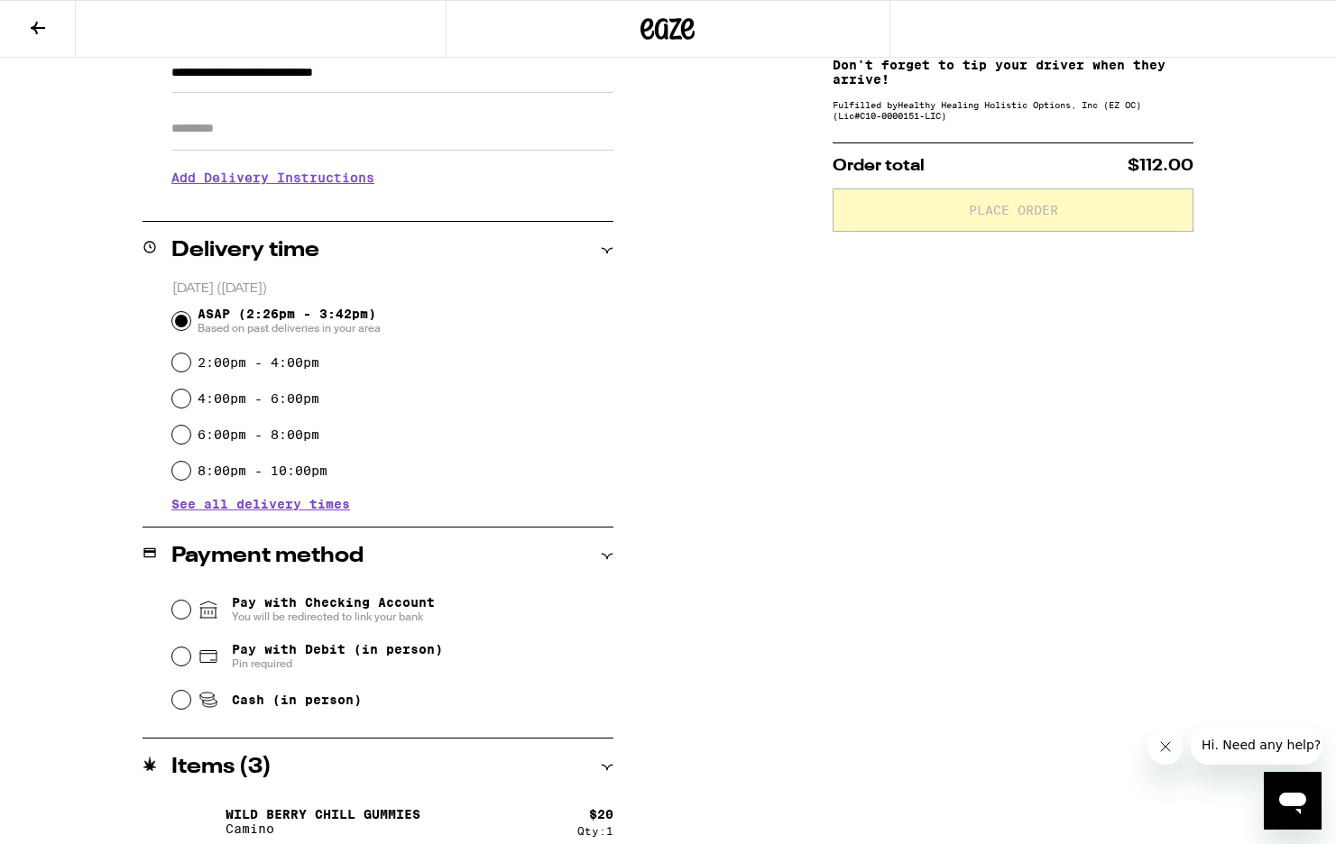
click at [186, 657] on input "Pay with Debit (in person) Pin required" at bounding box center [181, 657] width 18 height 18
radio input "true"
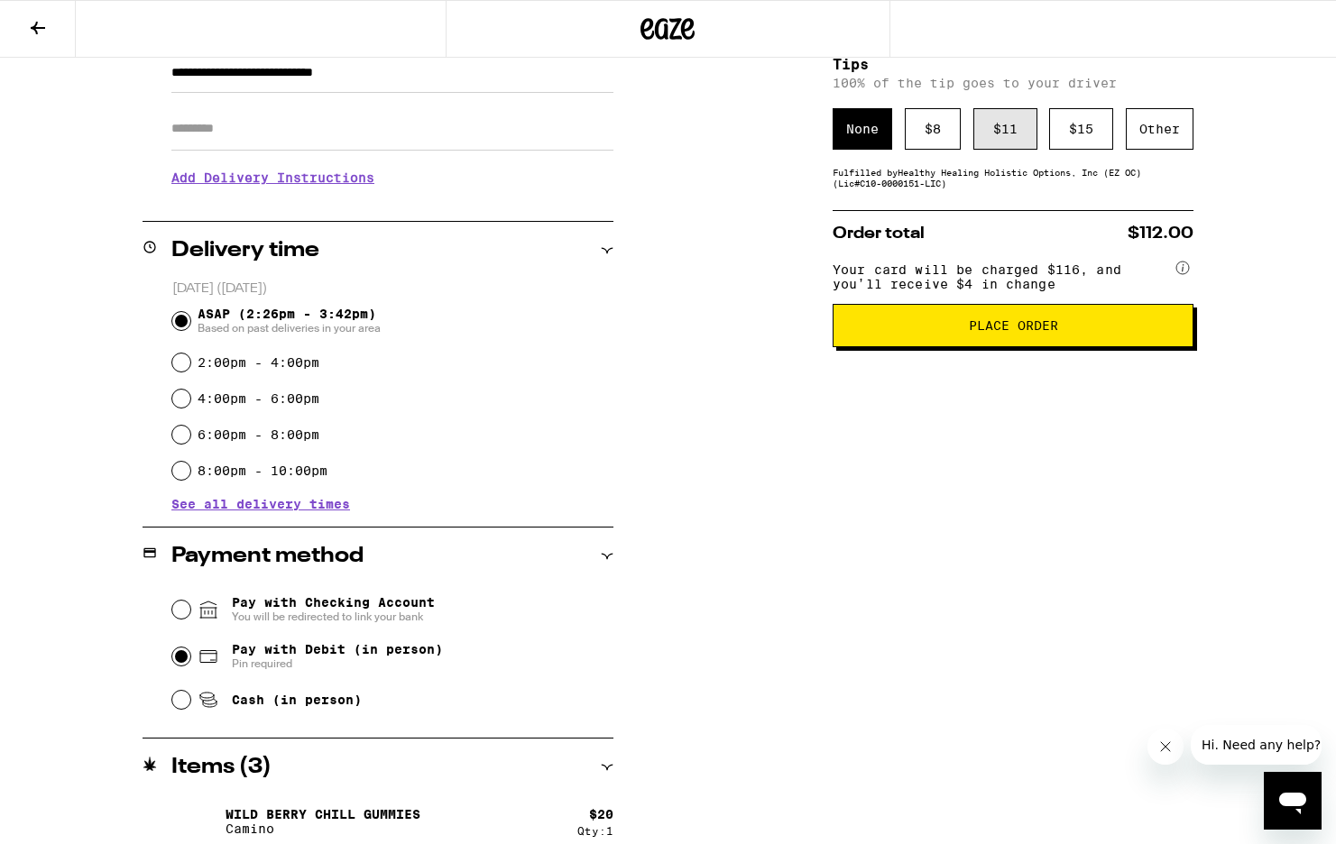
click at [1027, 140] on div "$ 11" at bounding box center [1005, 128] width 64 height 41
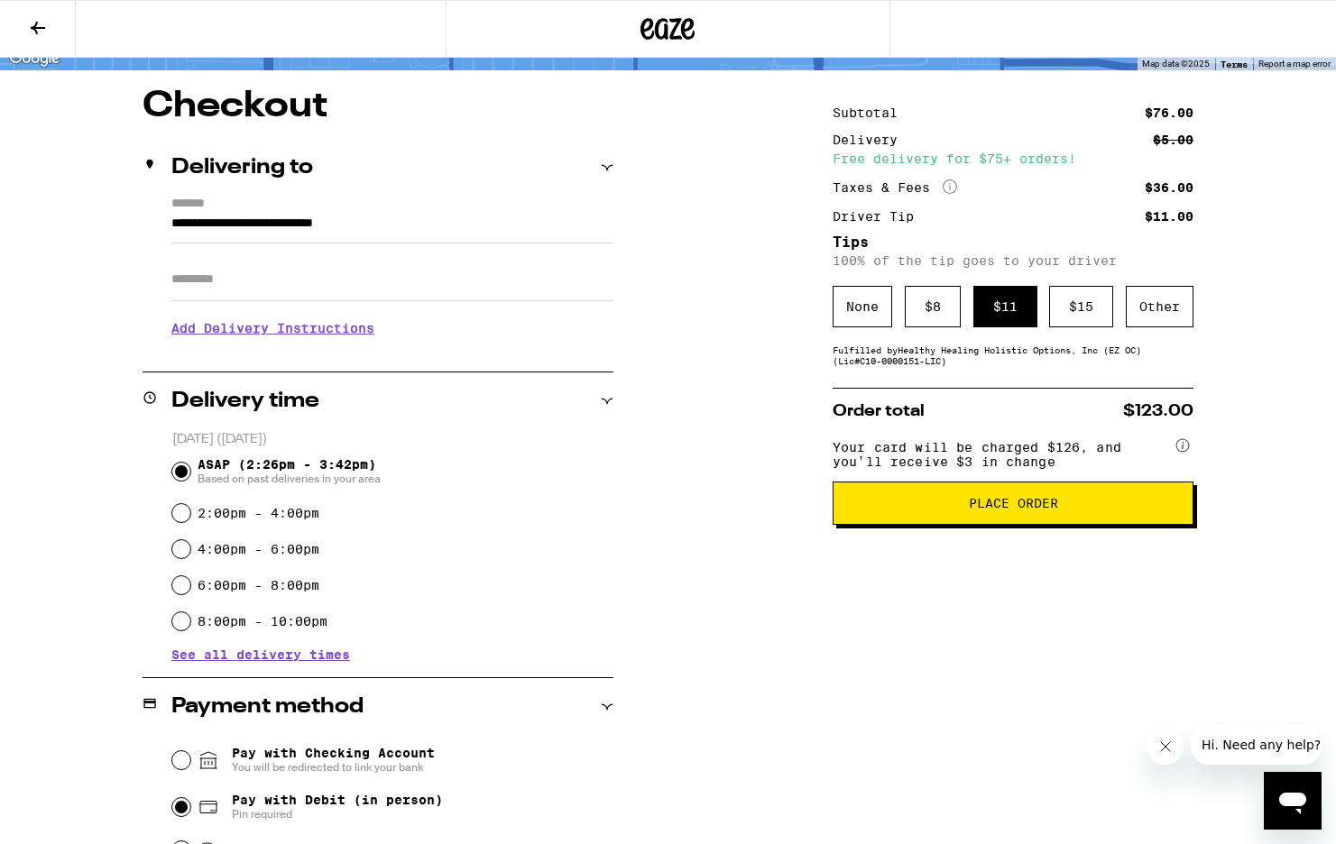
scroll to position [142, 0]
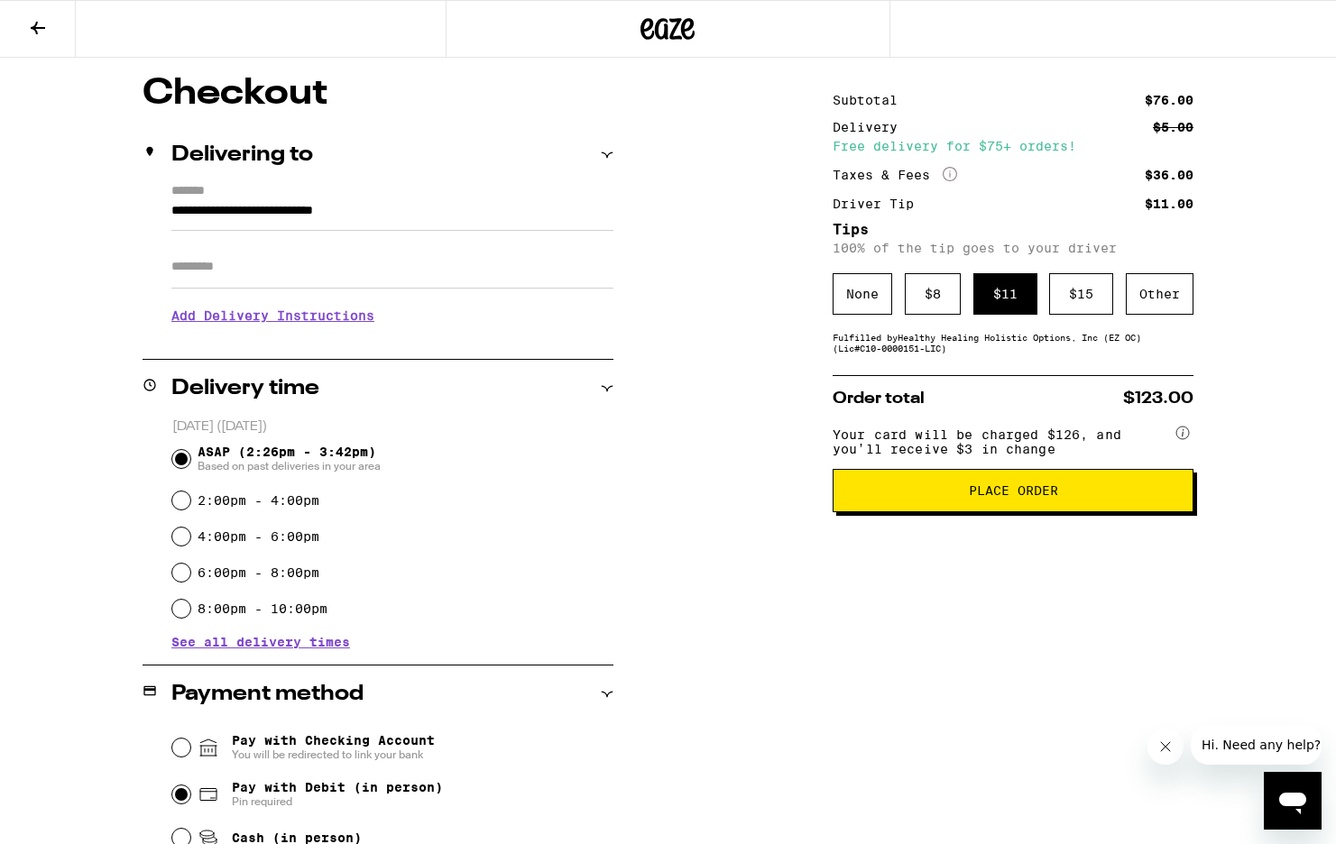
click at [1039, 497] on span "Place Order" at bounding box center [1013, 490] width 89 height 13
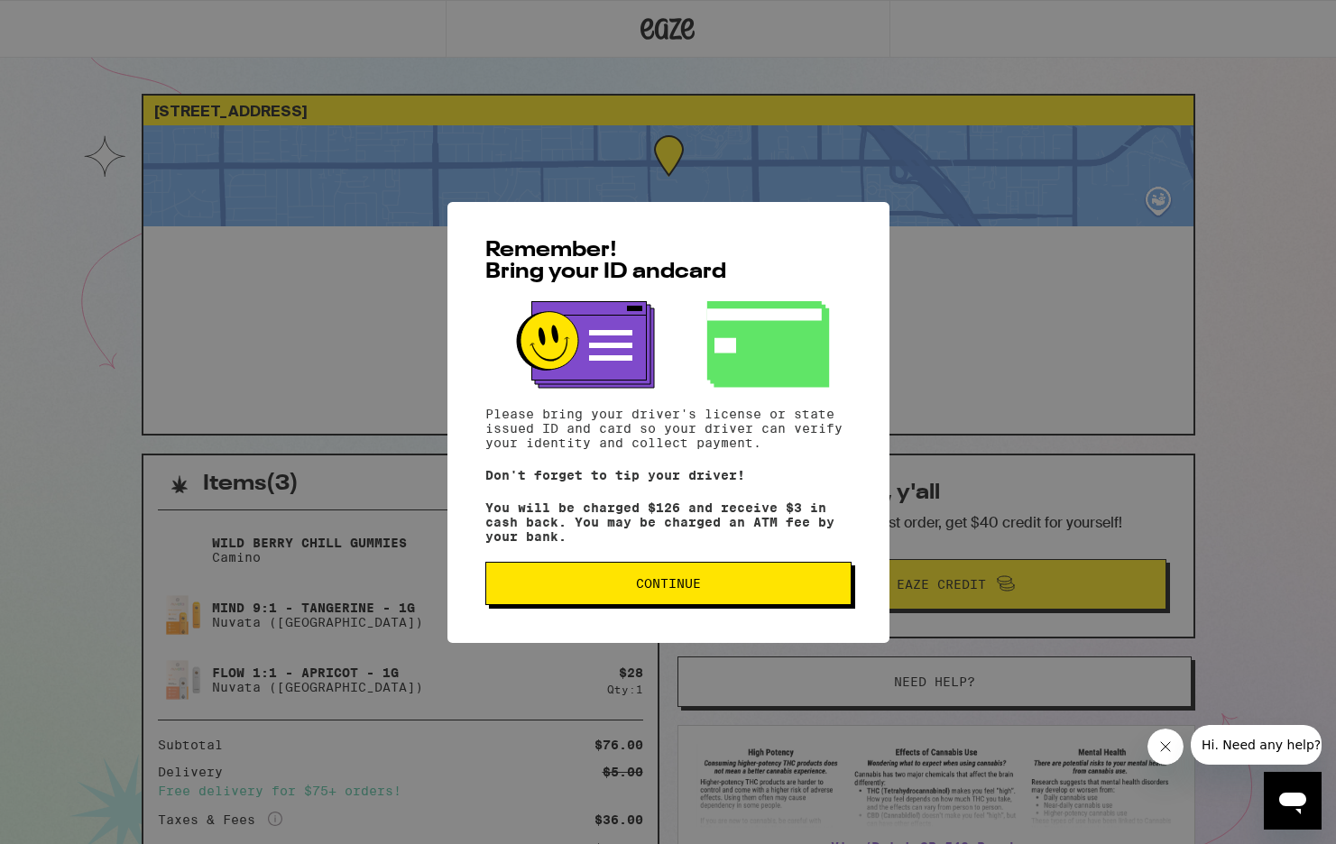
click at [700, 574] on button "Continue" at bounding box center [668, 583] width 366 height 43
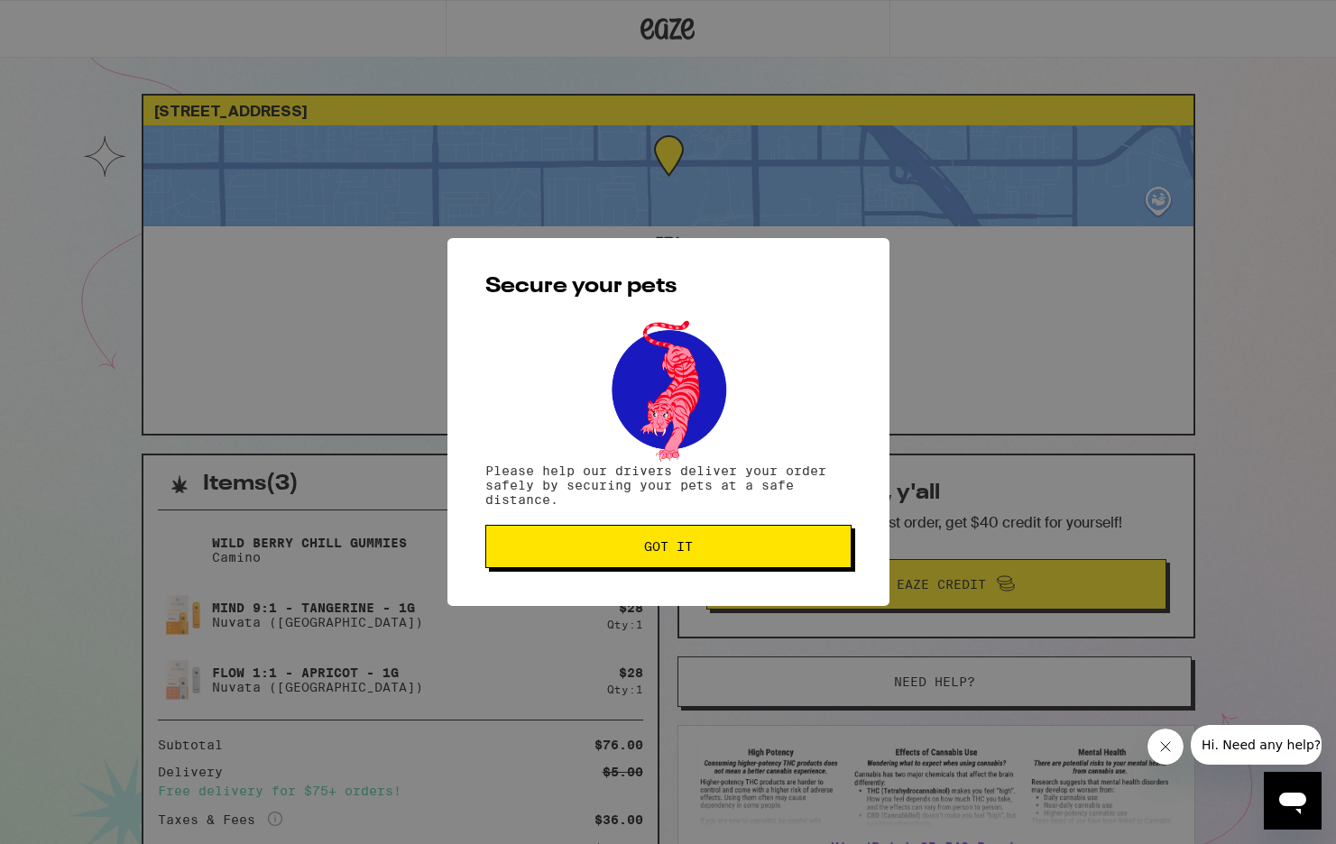
click at [684, 552] on span "Got it" at bounding box center [668, 546] width 49 height 13
